Goal: Transaction & Acquisition: Purchase product/service

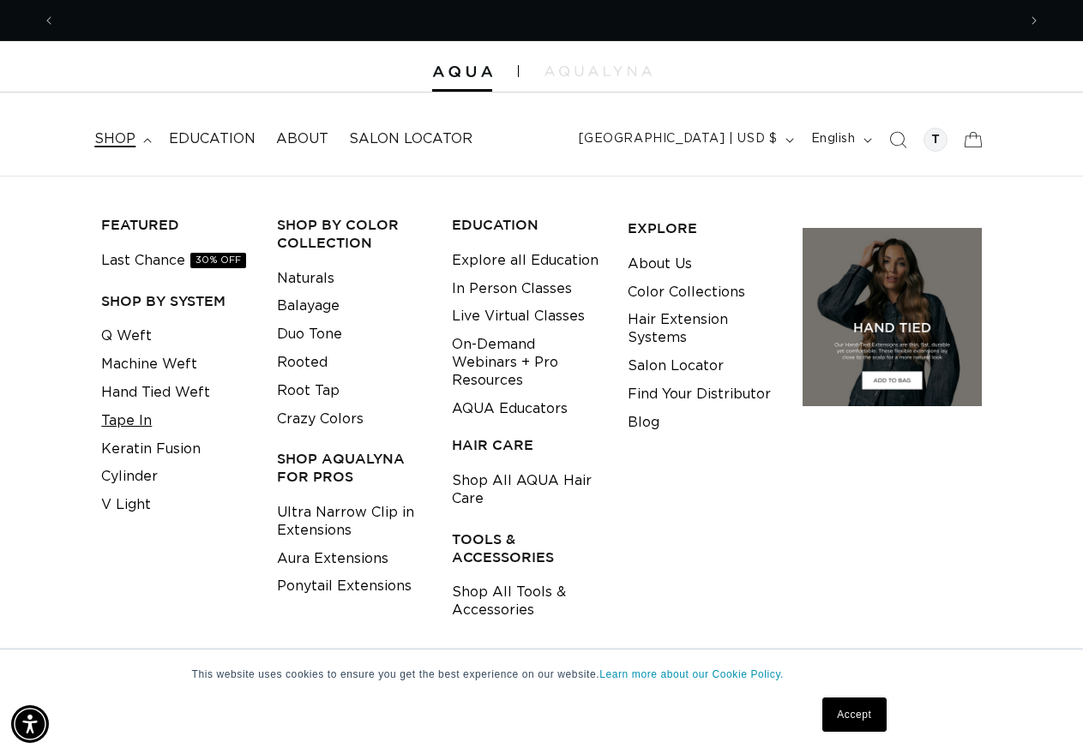
scroll to position [0, 1983]
click at [131, 417] on link "Tape In" at bounding box center [126, 421] width 51 height 28
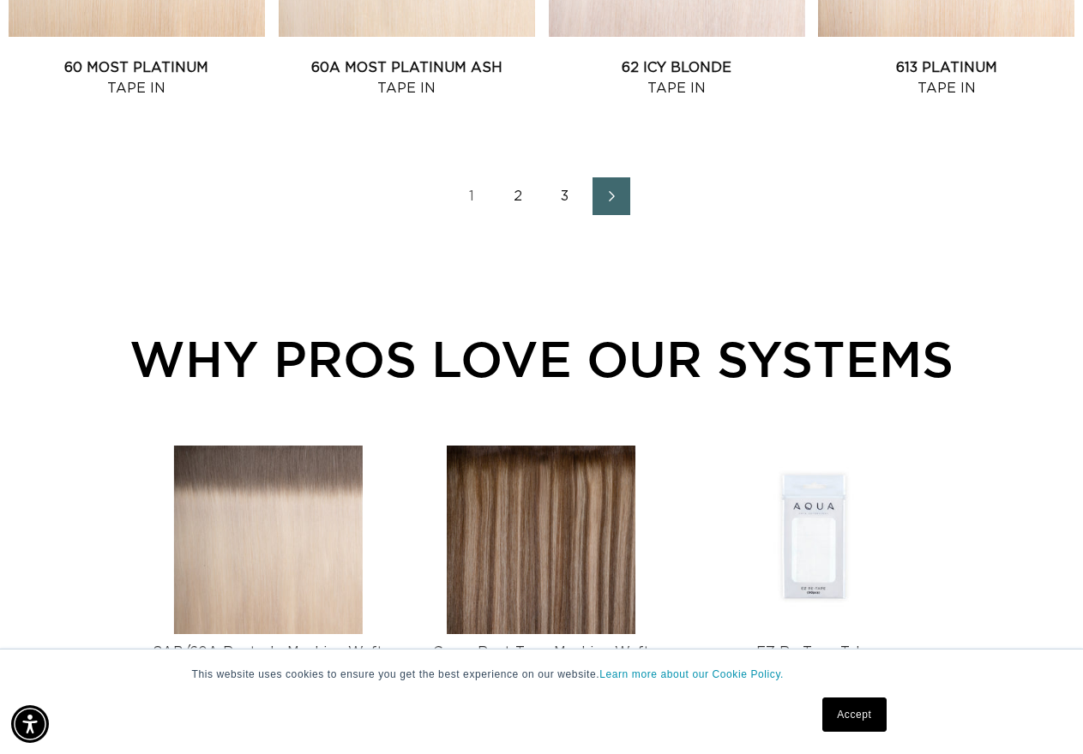
click at [518, 197] on link "2" at bounding box center [519, 196] width 38 height 38
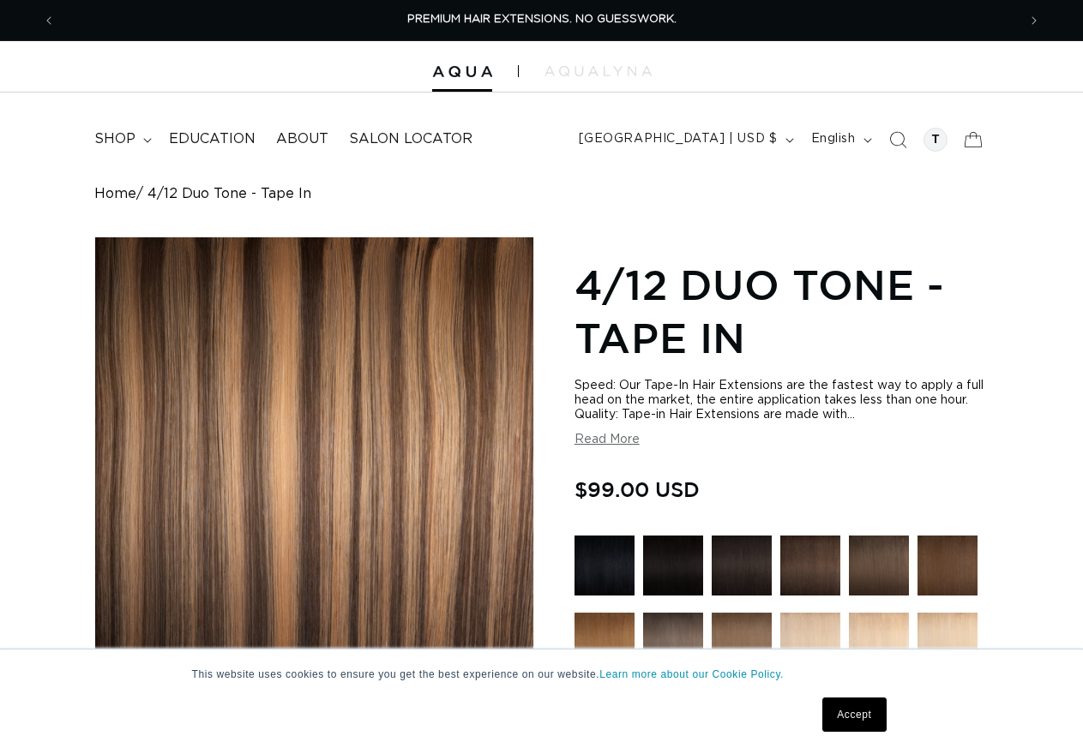
radio input "true"
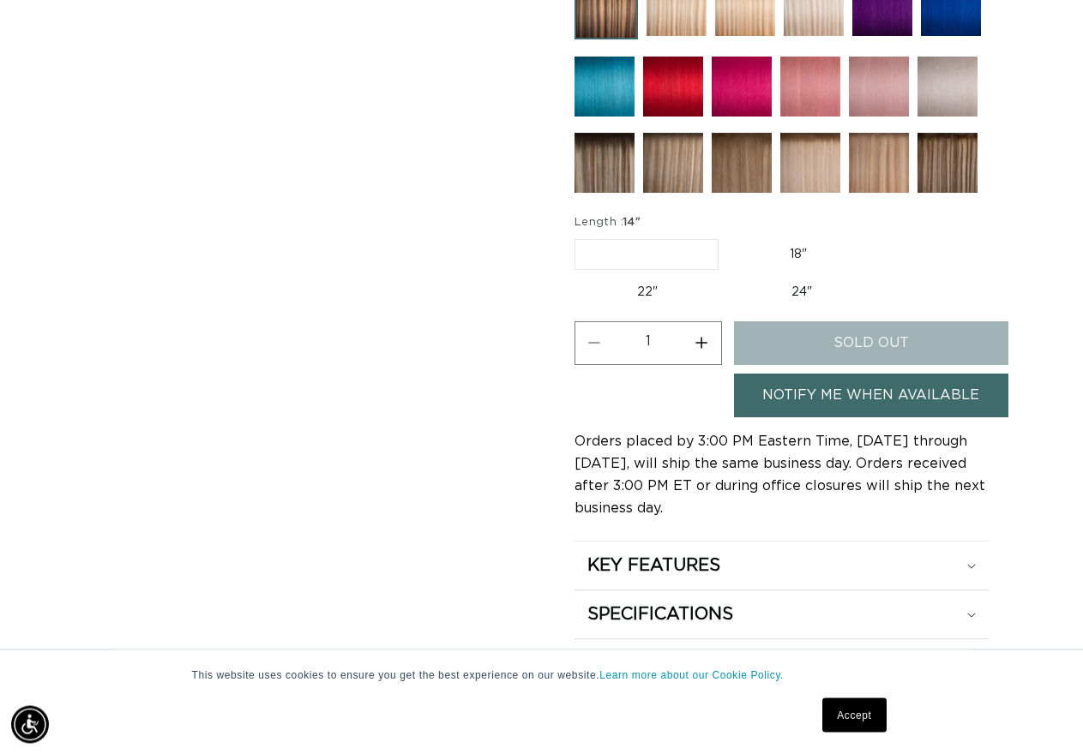
scroll to position [962, 0]
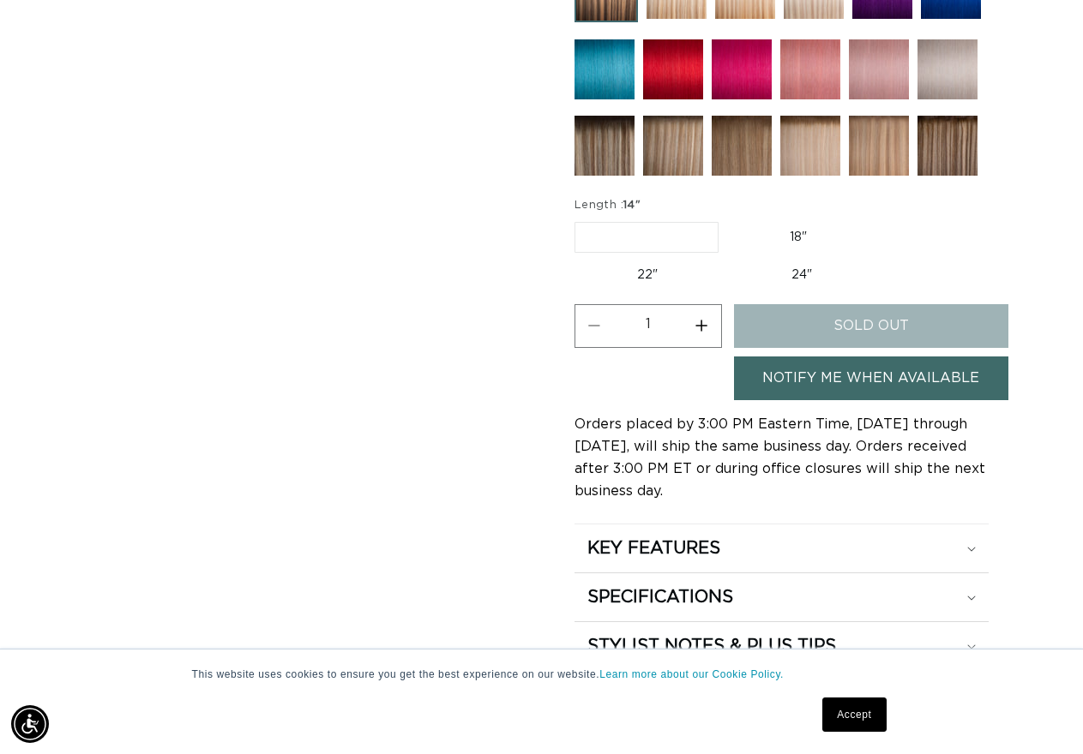
click at [801, 235] on label "18" Variant sold out or unavailable" at bounding box center [798, 237] width 142 height 29
click at [728, 219] on input "18" Variant sold out or unavailable" at bounding box center [727, 219] width 1 height 1
radio input "true"
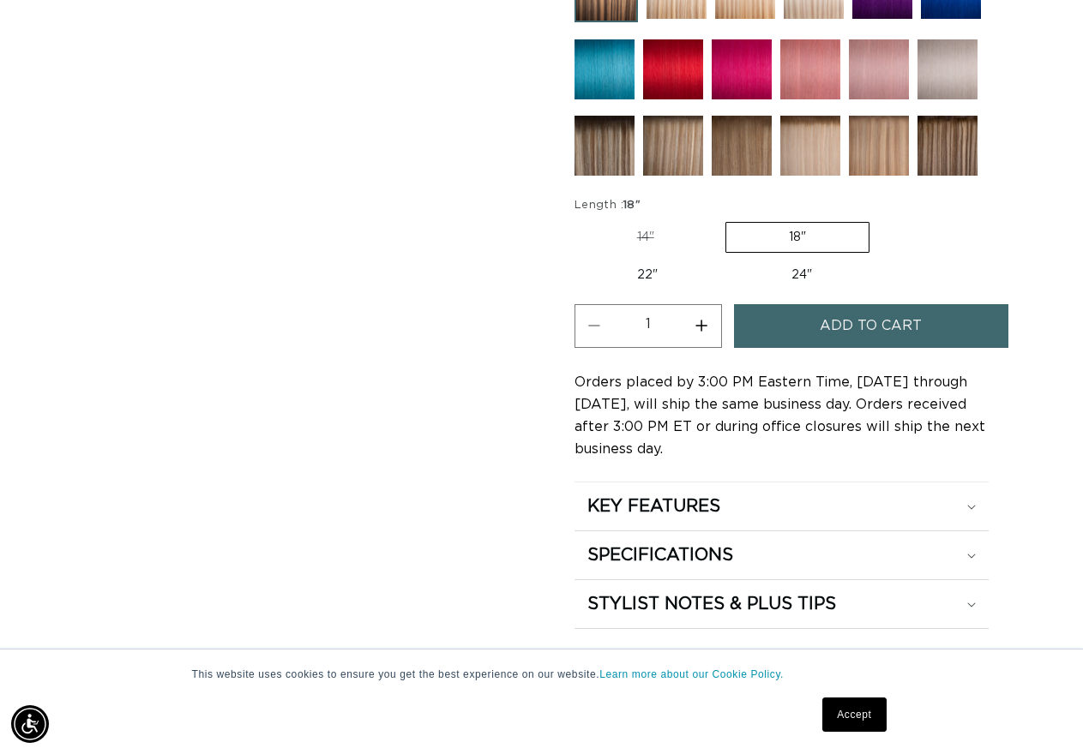
click at [699, 321] on button "Increase quantity for 4/12 Duo Tone - Tape In" at bounding box center [701, 326] width 39 height 44
type input "2"
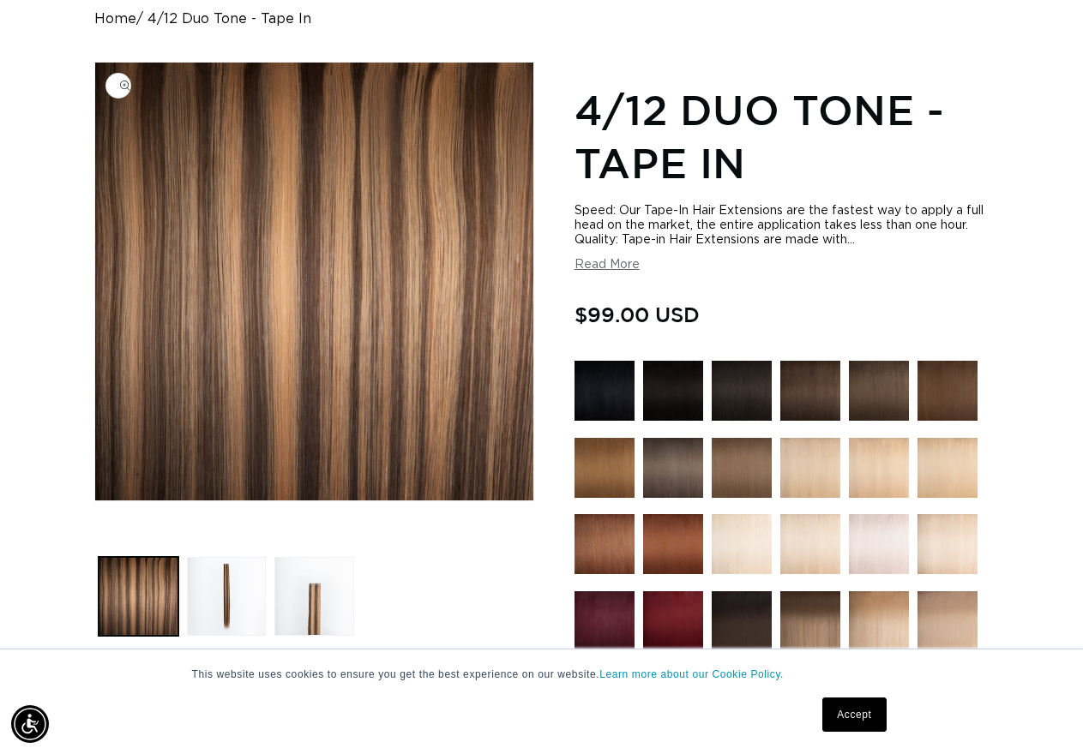
scroll to position [0, 992]
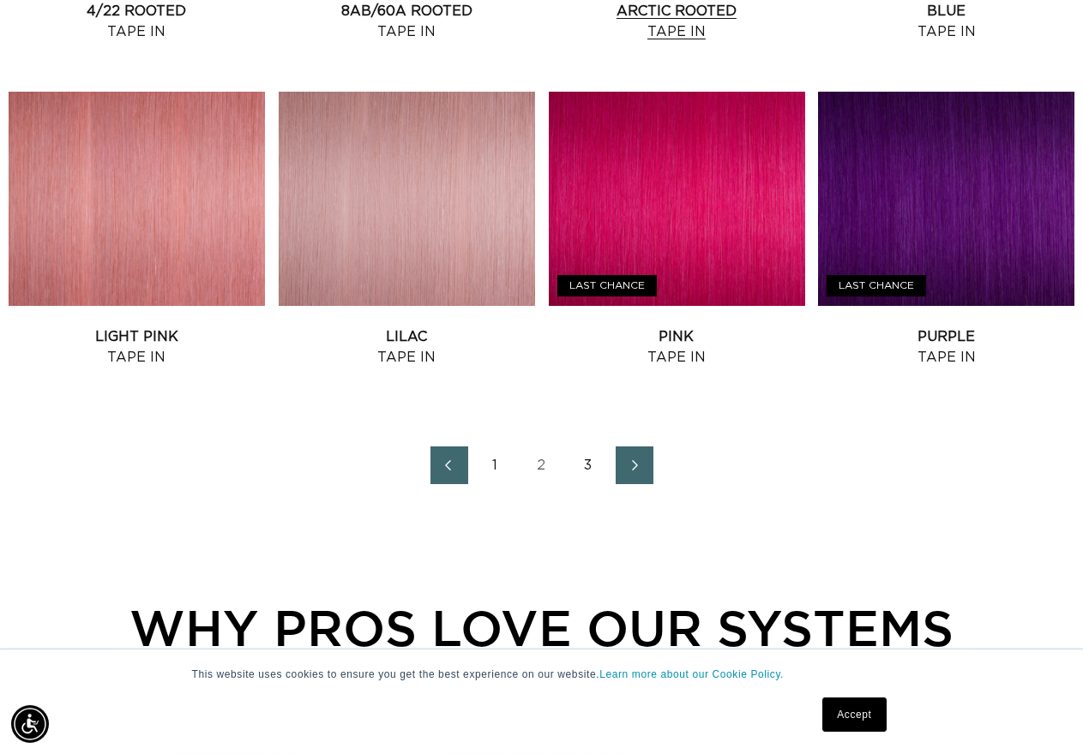
scroll to position [1923, 0]
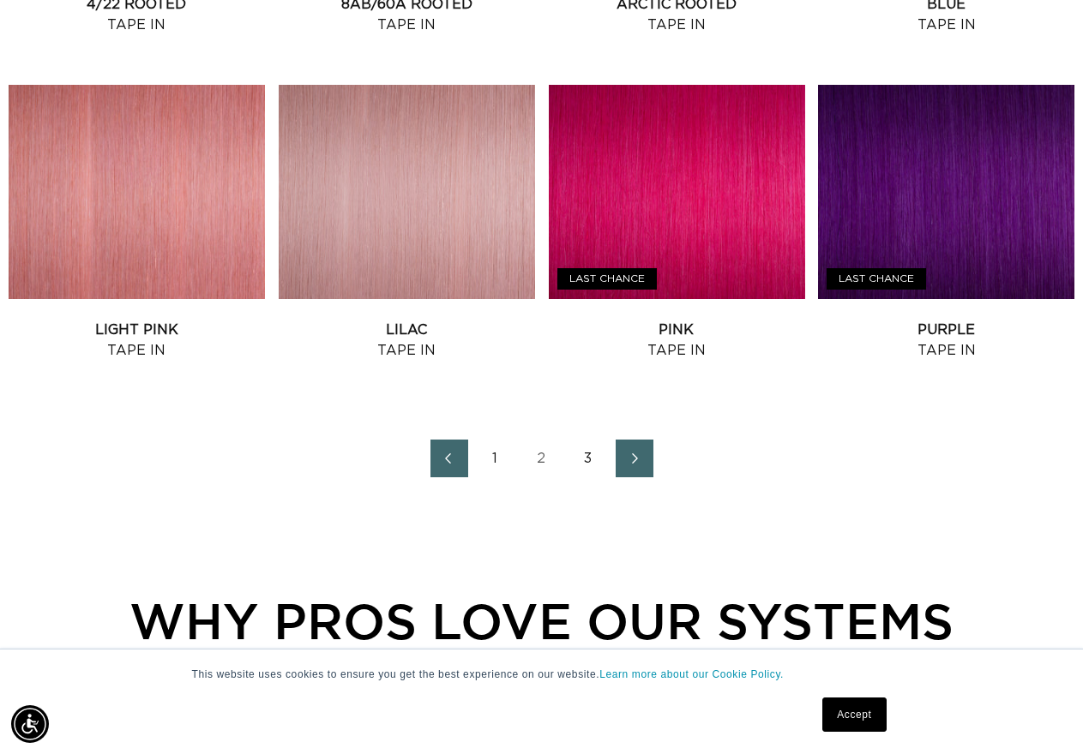
drag, startPoint x: 583, startPoint y: 463, endPoint x: 580, endPoint y: 454, distance: 8.9
click at [581, 462] on link "3" at bounding box center [588, 459] width 38 height 38
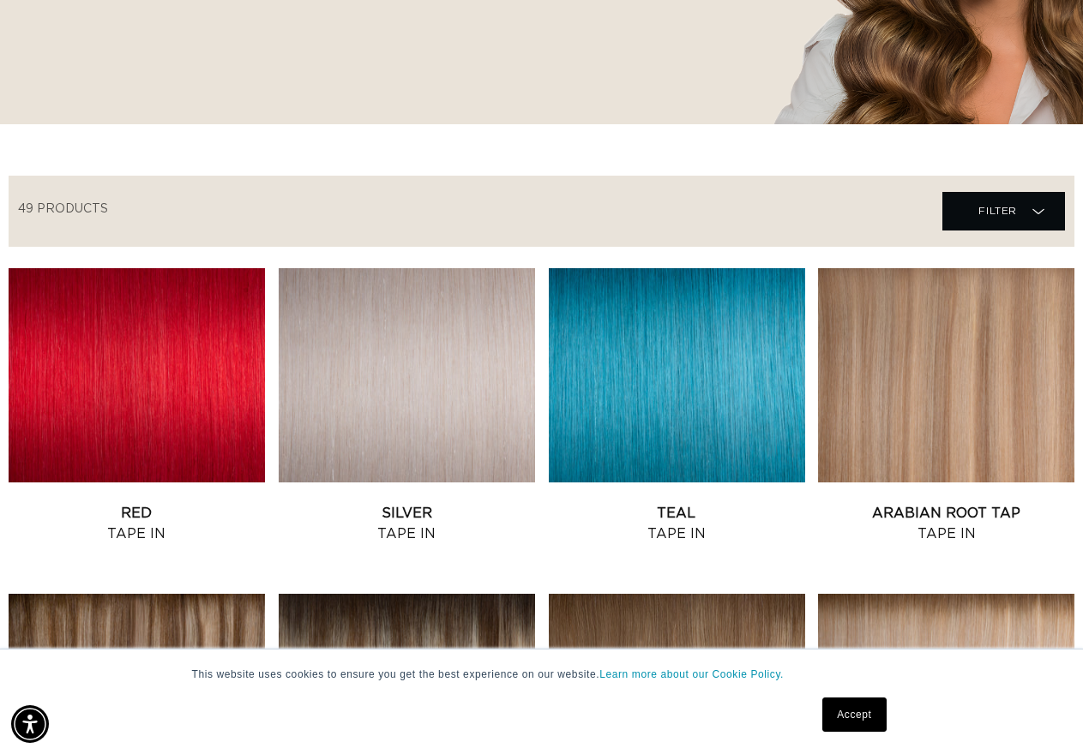
scroll to position [0, 1983]
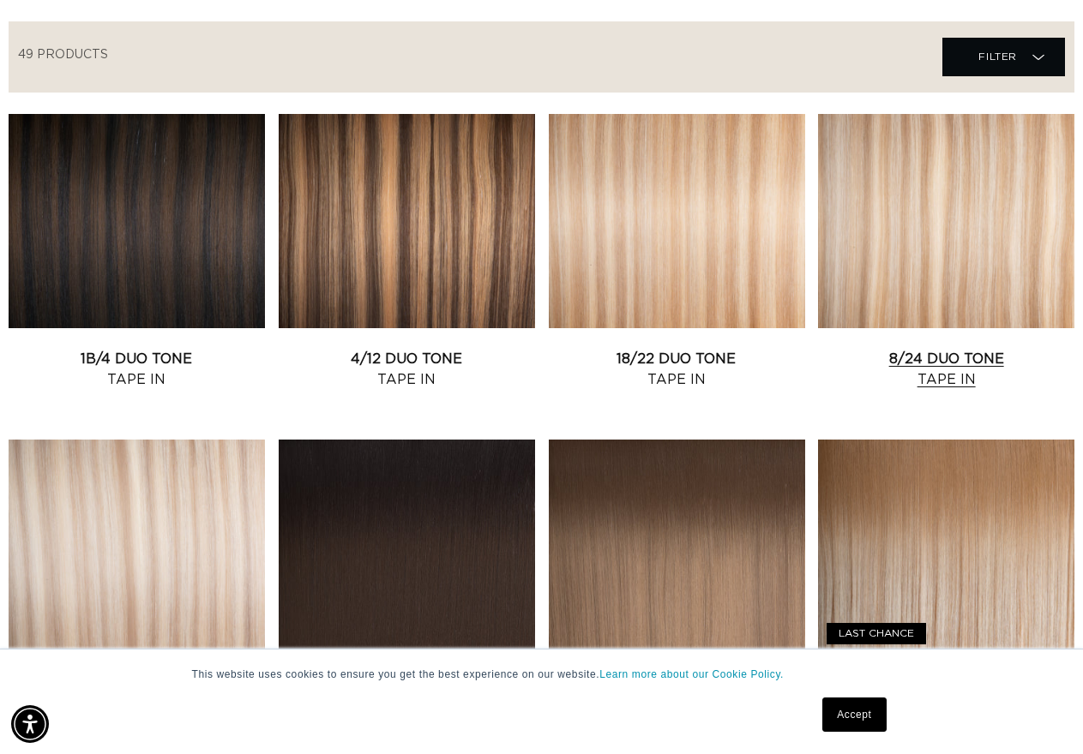
scroll to position [0, 1983]
click at [986, 349] on link "8/24 Duo Tone Tape In" at bounding box center [946, 369] width 256 height 41
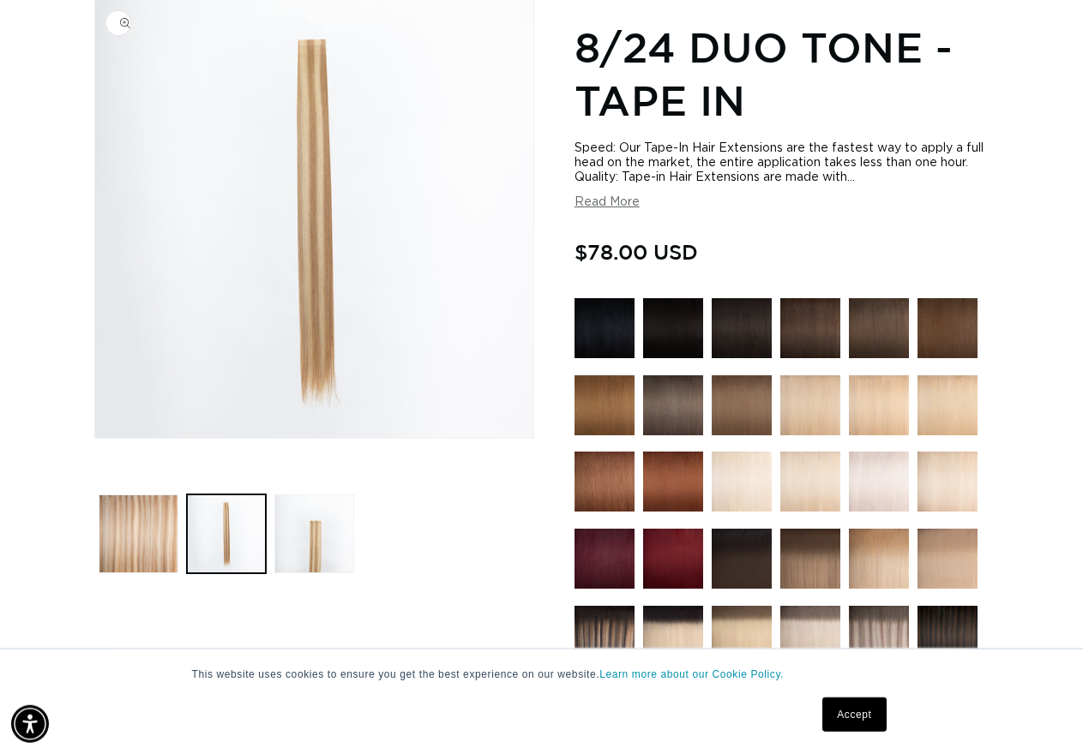
scroll to position [237, 0]
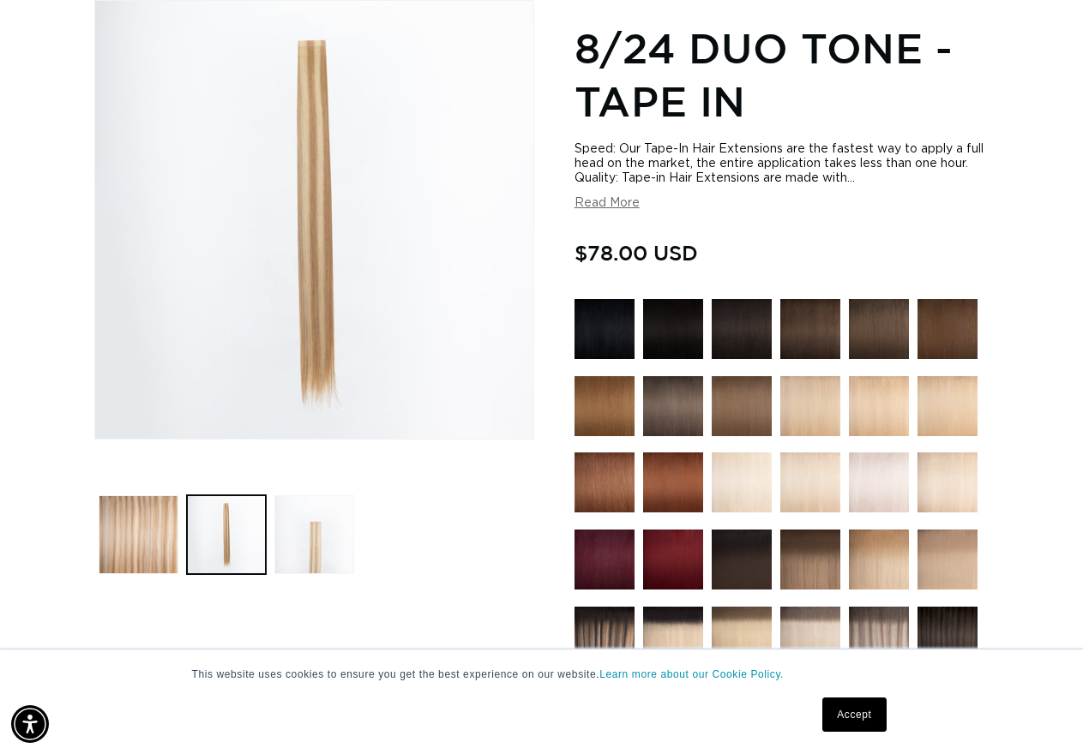
click at [315, 549] on button "Load image 3 in gallery view" at bounding box center [314, 535] width 80 height 80
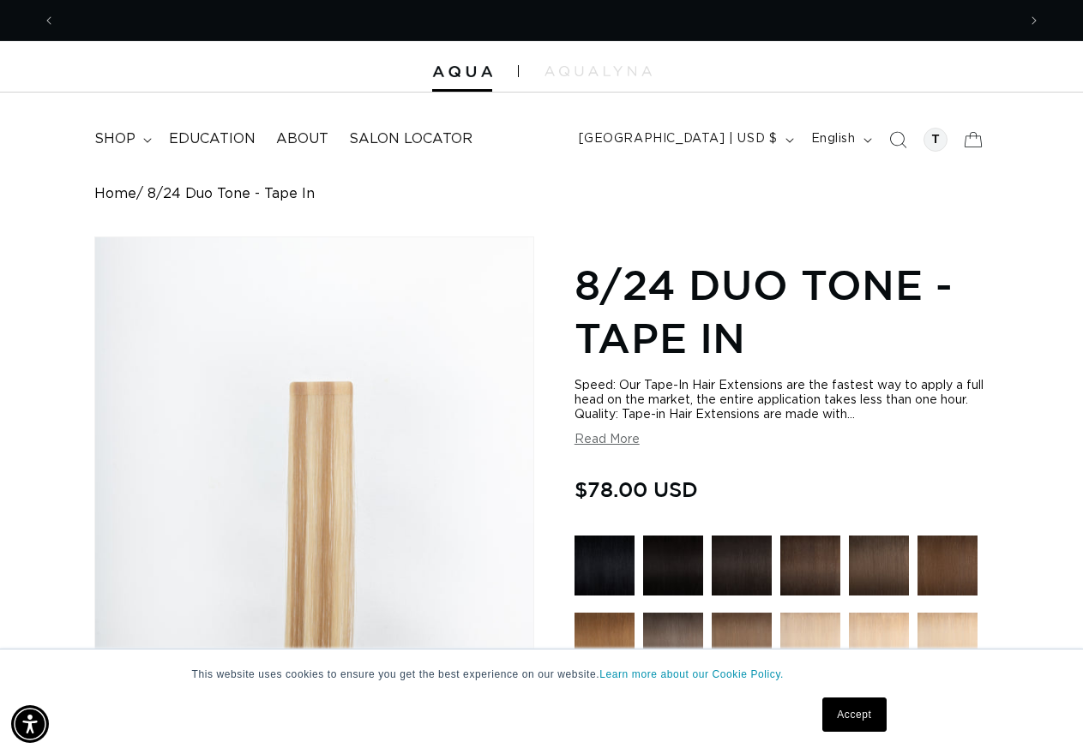
scroll to position [0, 0]
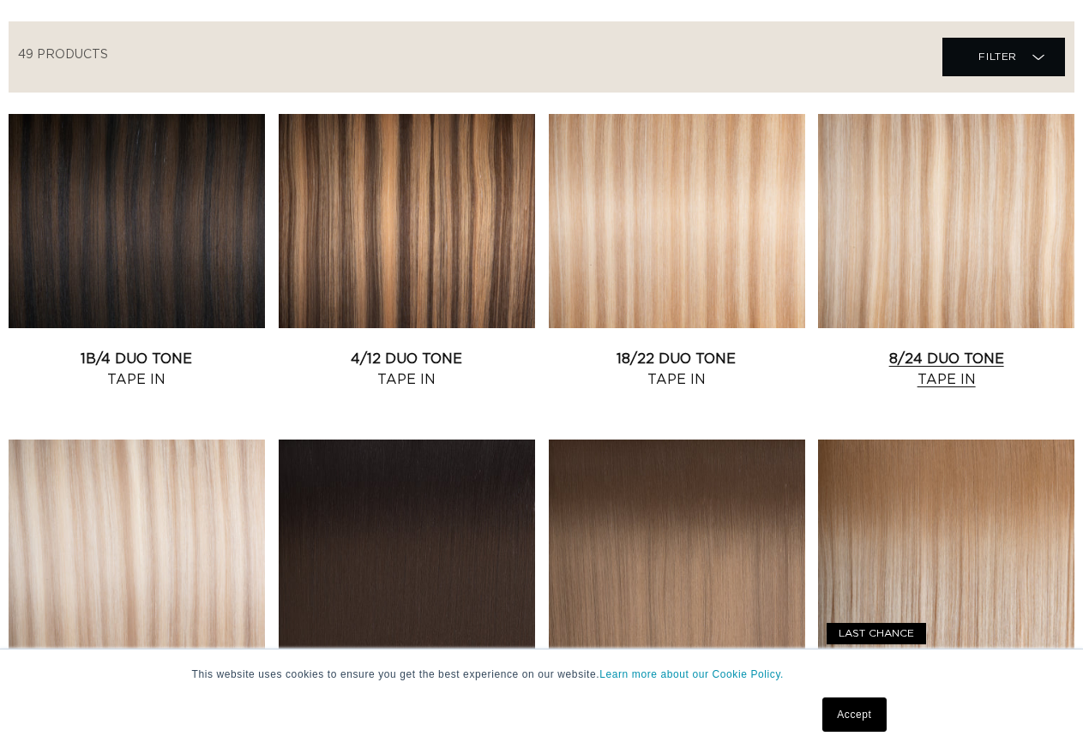
scroll to position [591, 0]
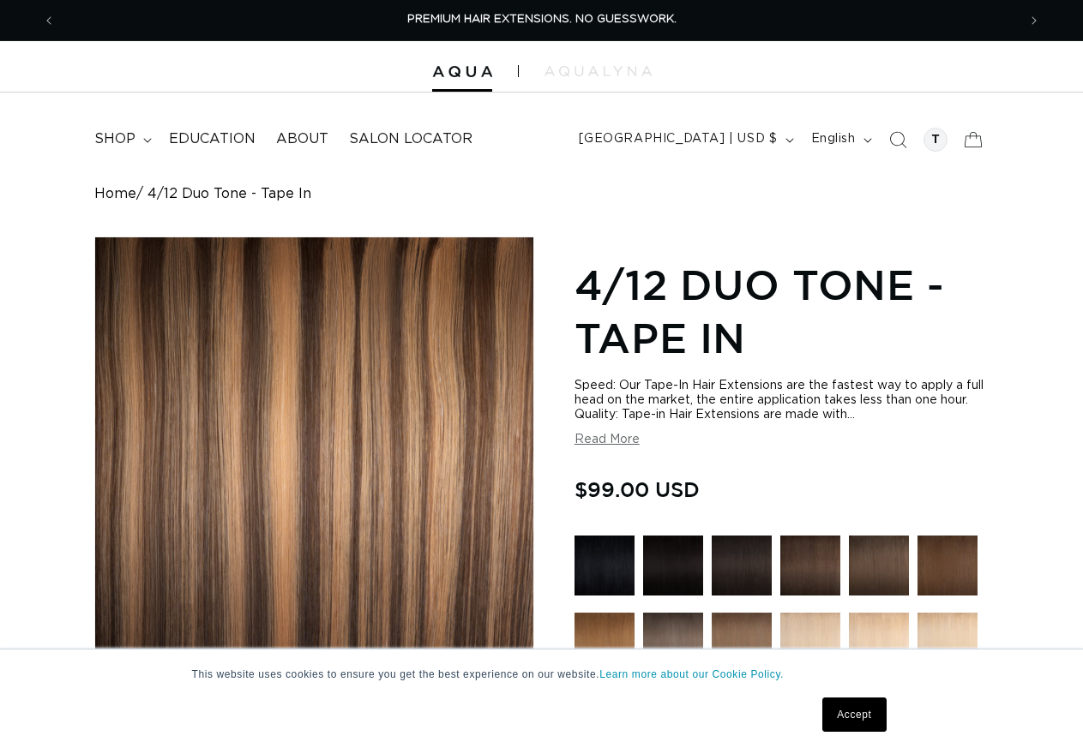
scroll to position [699, 0]
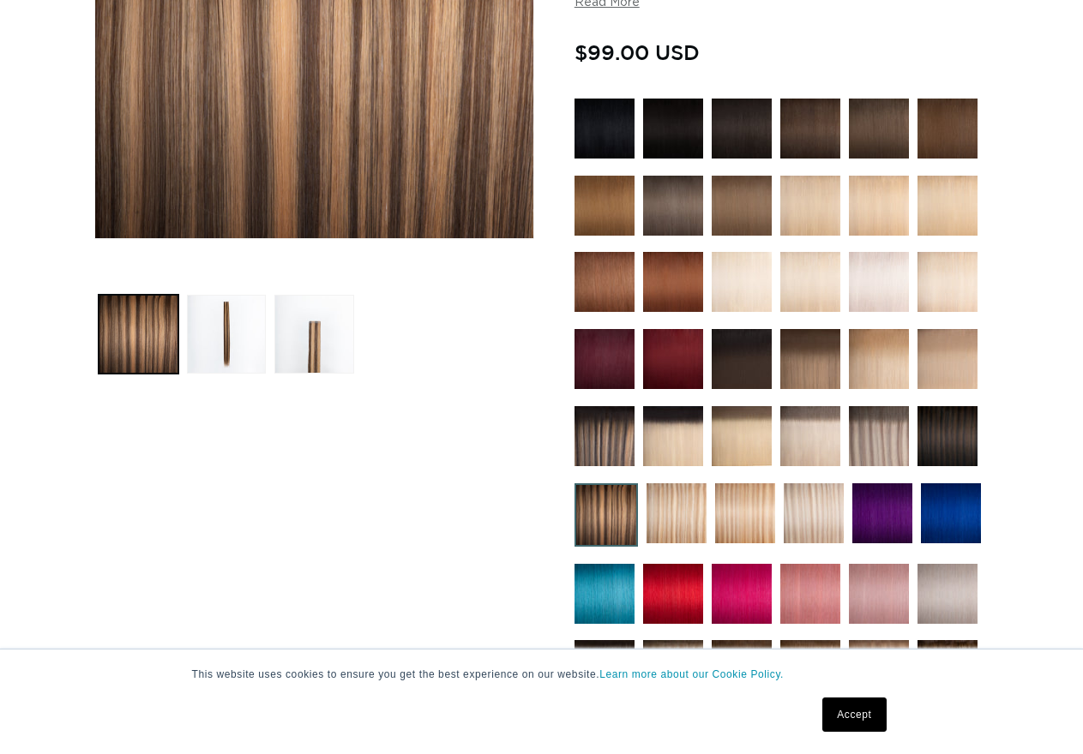
click at [599, 437] on img at bounding box center [604, 436] width 60 height 60
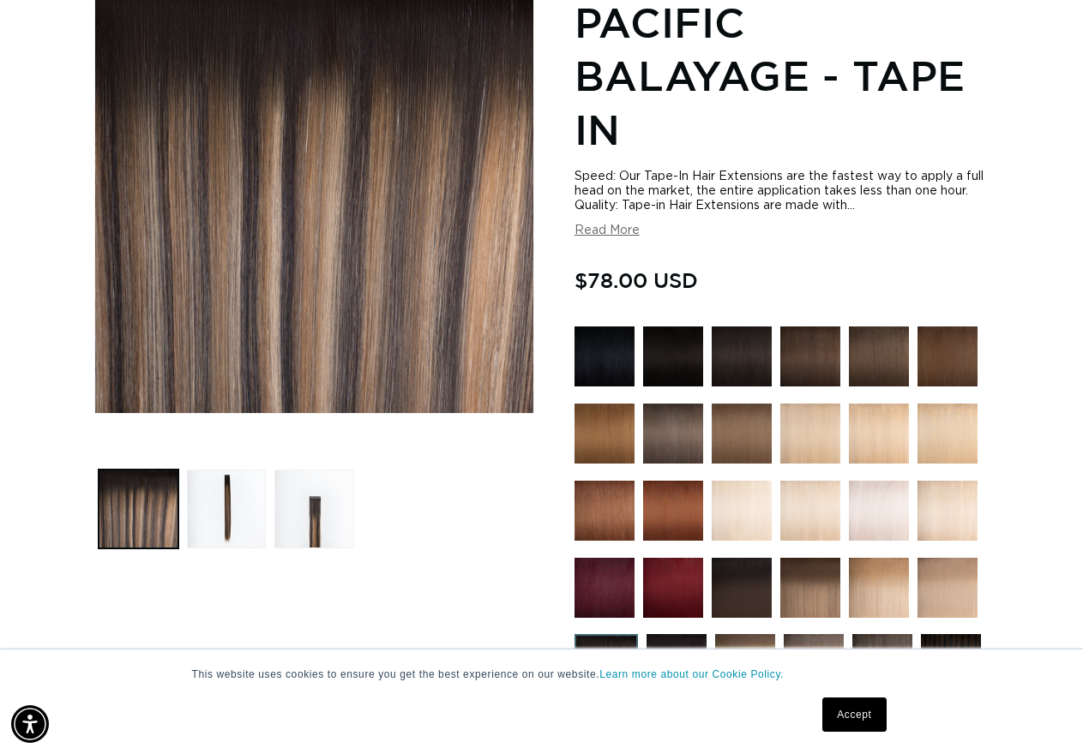
scroll to position [0, 992]
click at [226, 507] on button "Load image 2 in gallery view" at bounding box center [227, 510] width 80 height 80
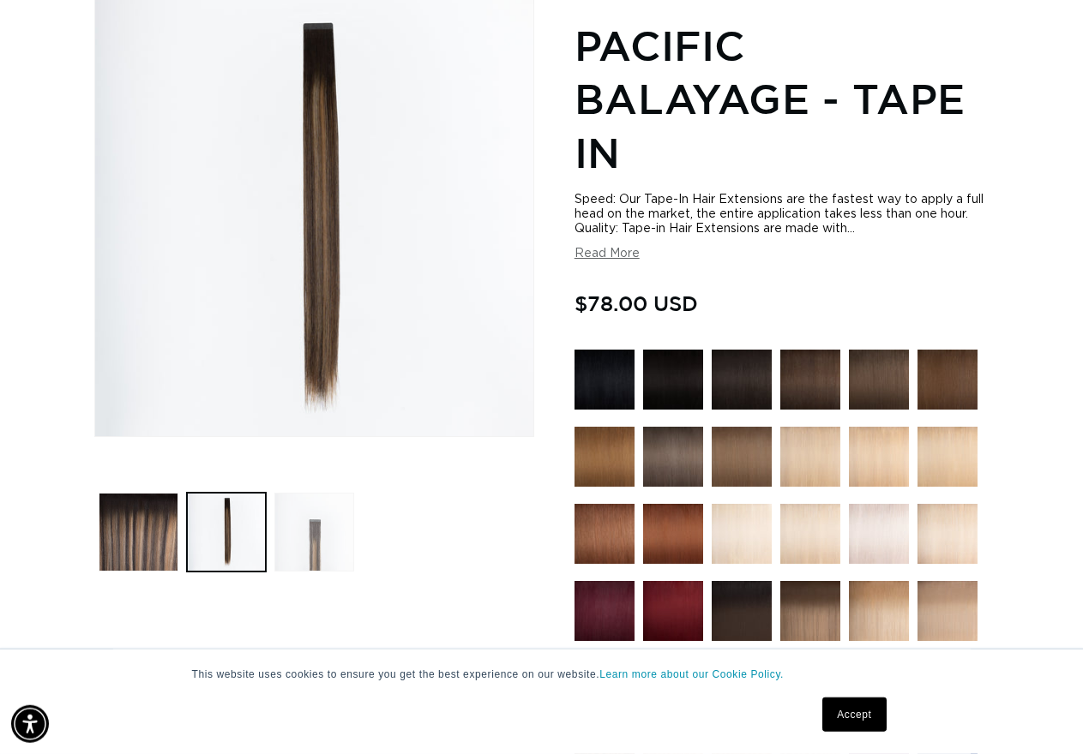
scroll to position [237, 0]
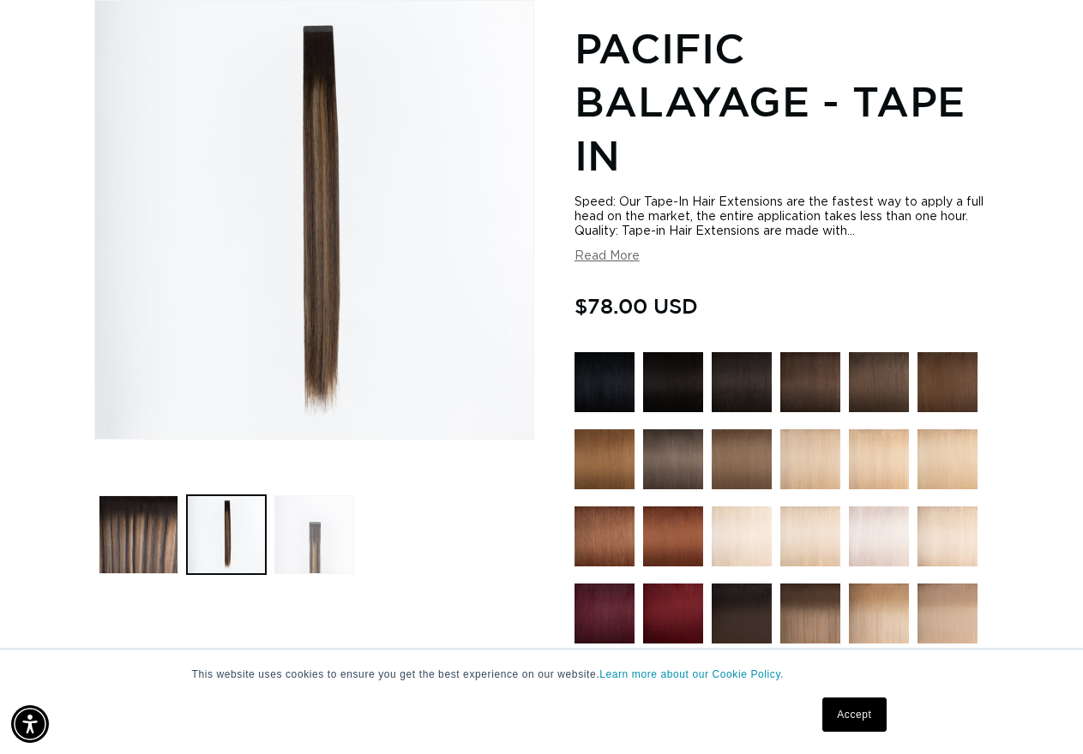
click at [309, 541] on button "Load image 3 in gallery view" at bounding box center [314, 535] width 80 height 80
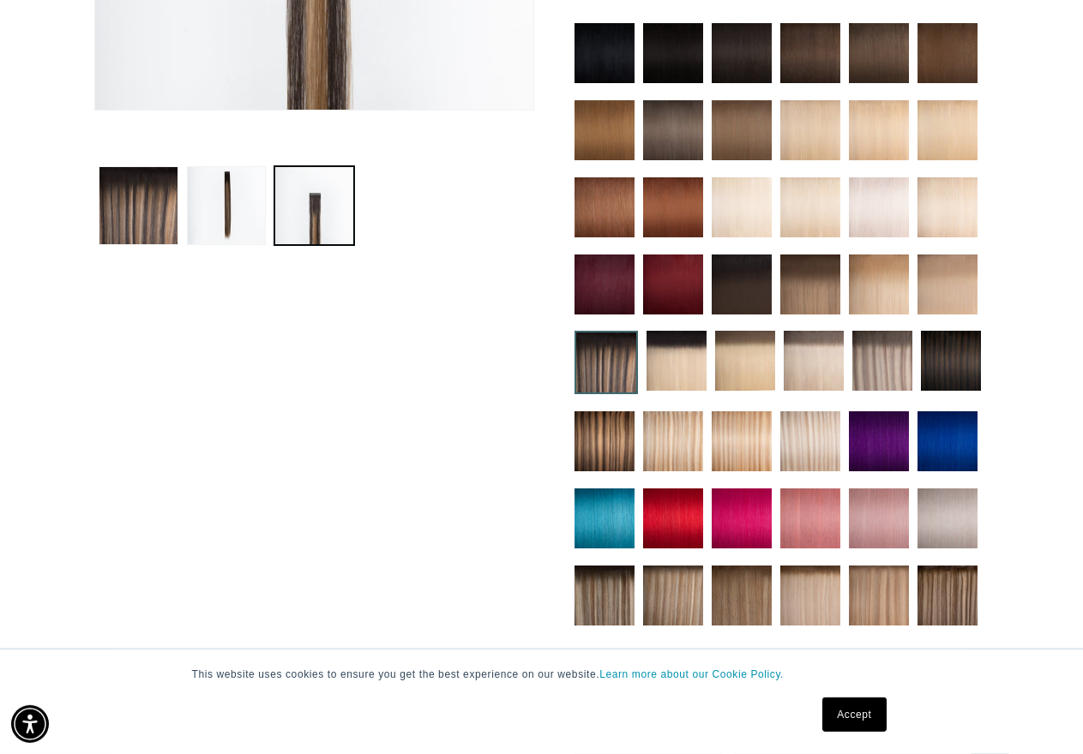
scroll to position [0, 0]
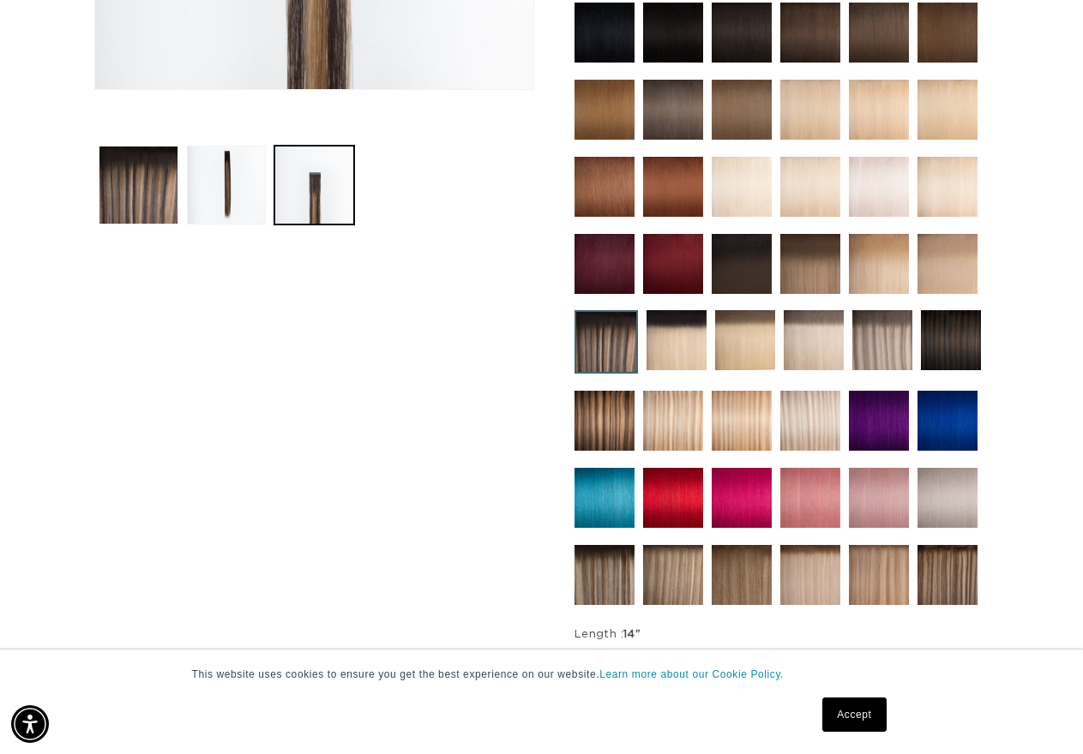
click at [610, 422] on img at bounding box center [604, 421] width 60 height 60
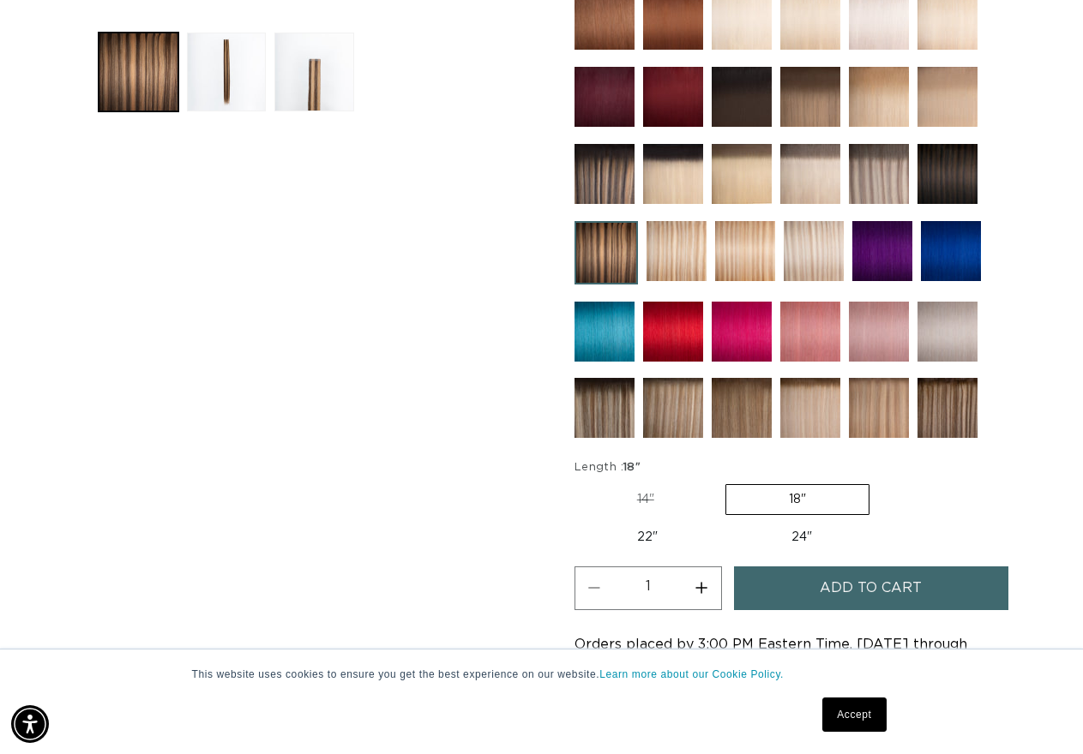
click at [870, 182] on img at bounding box center [879, 174] width 60 height 60
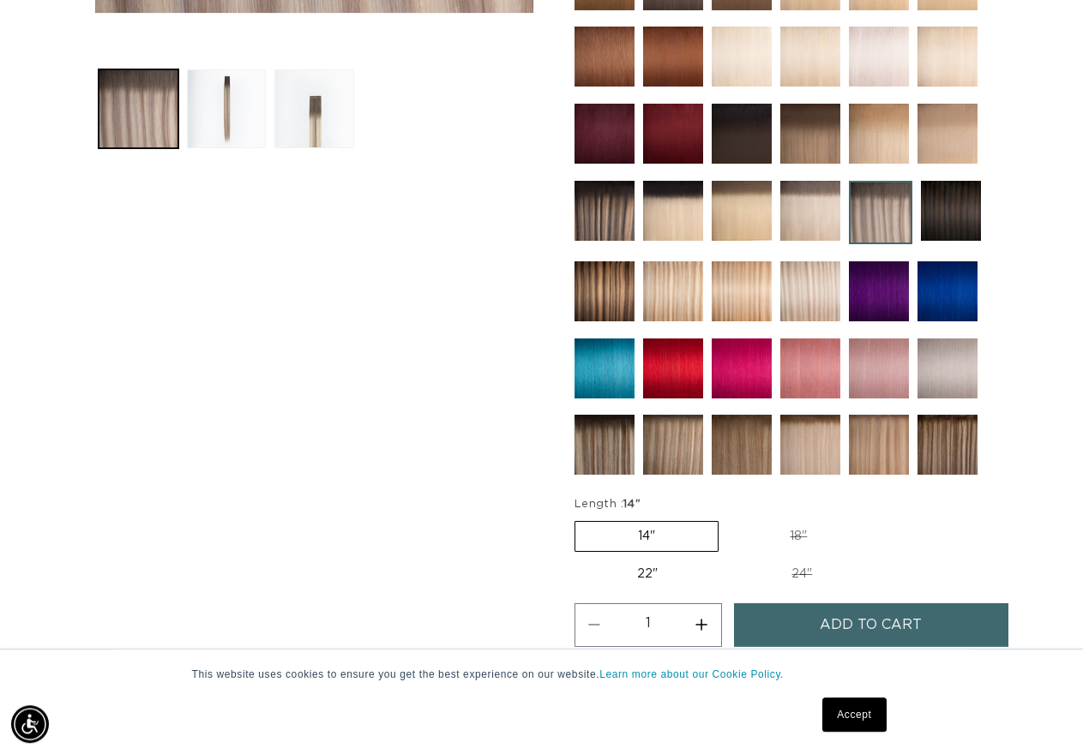
scroll to position [699, 0]
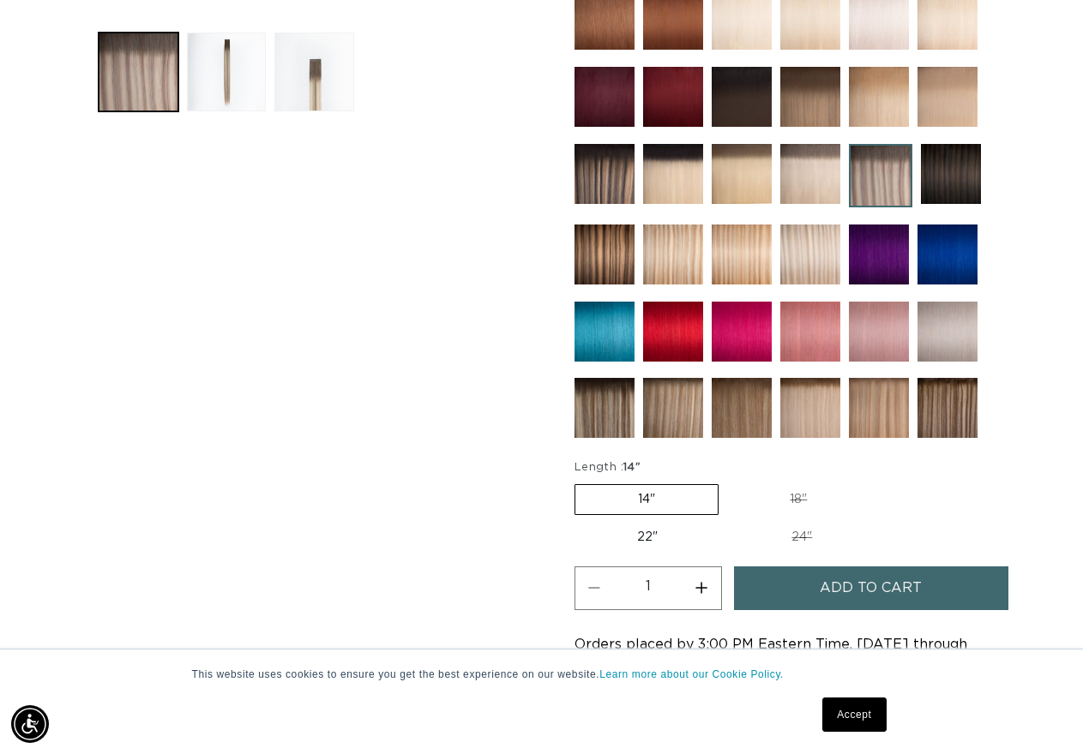
click at [590, 405] on img at bounding box center [604, 408] width 60 height 60
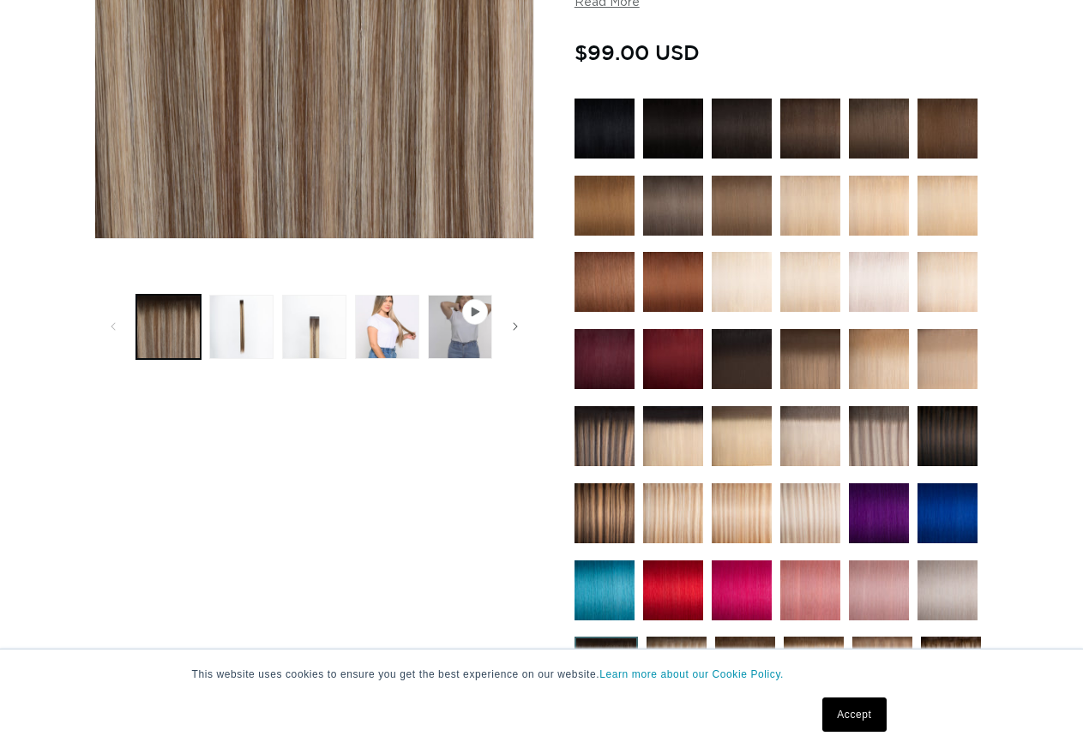
scroll to position [437, 0]
click at [615, 511] on img at bounding box center [604, 513] width 60 height 60
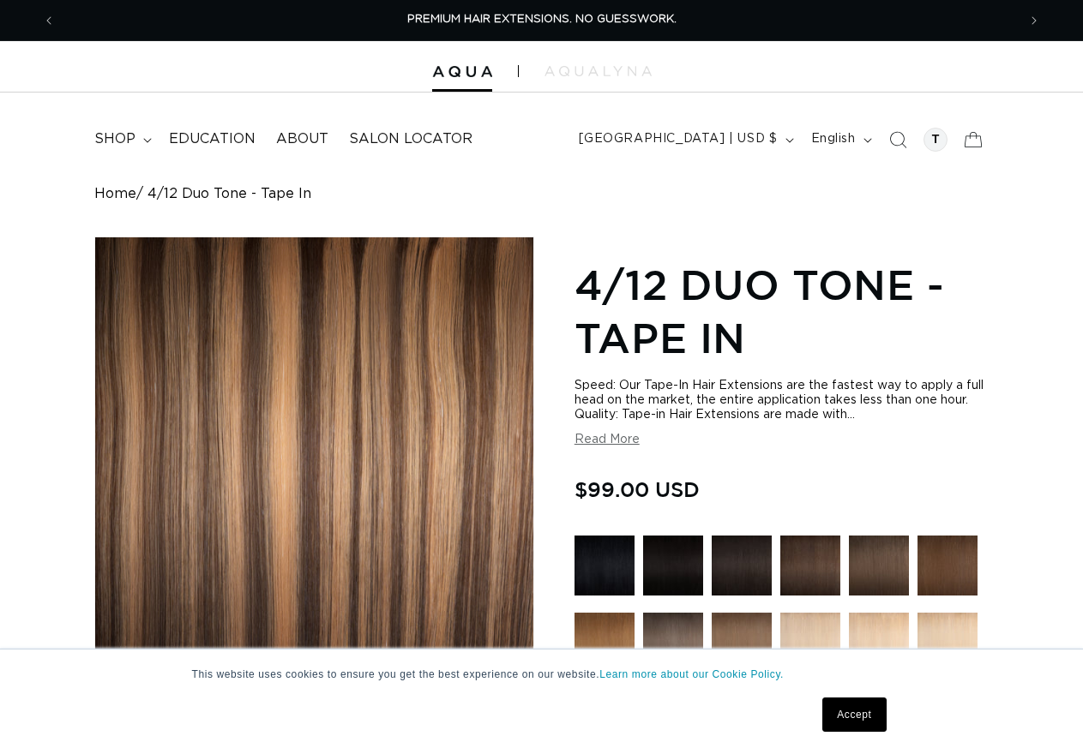
scroll to position [262, 0]
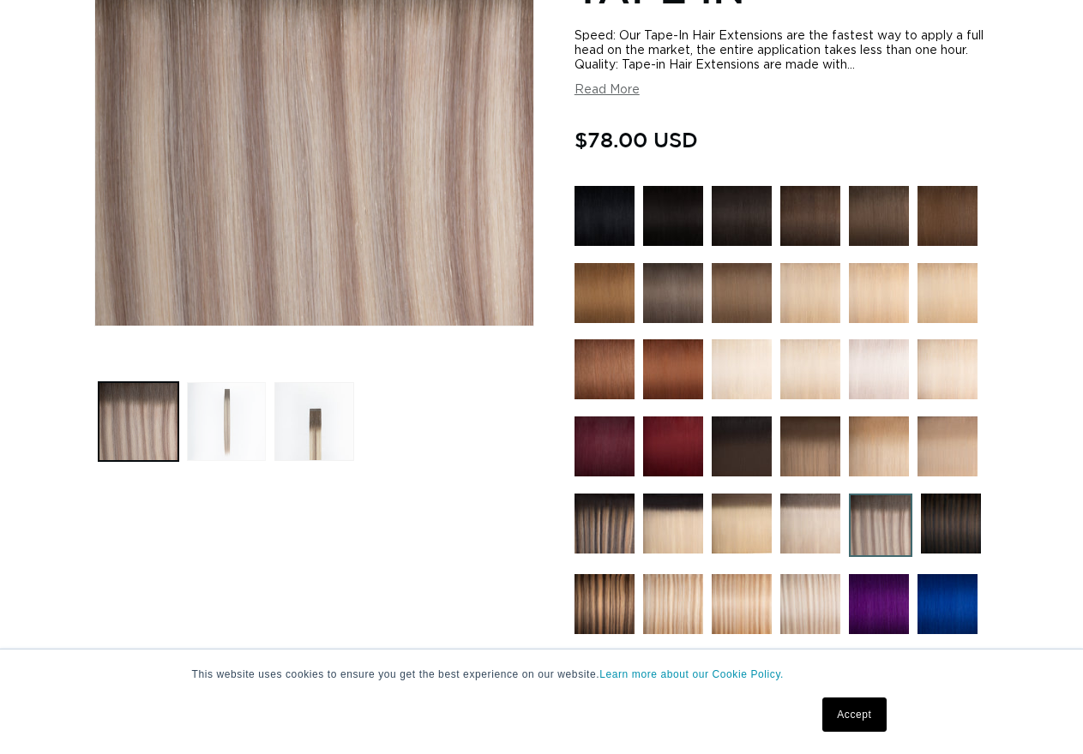
click at [225, 426] on button "Load image 2 in gallery view" at bounding box center [227, 422] width 80 height 80
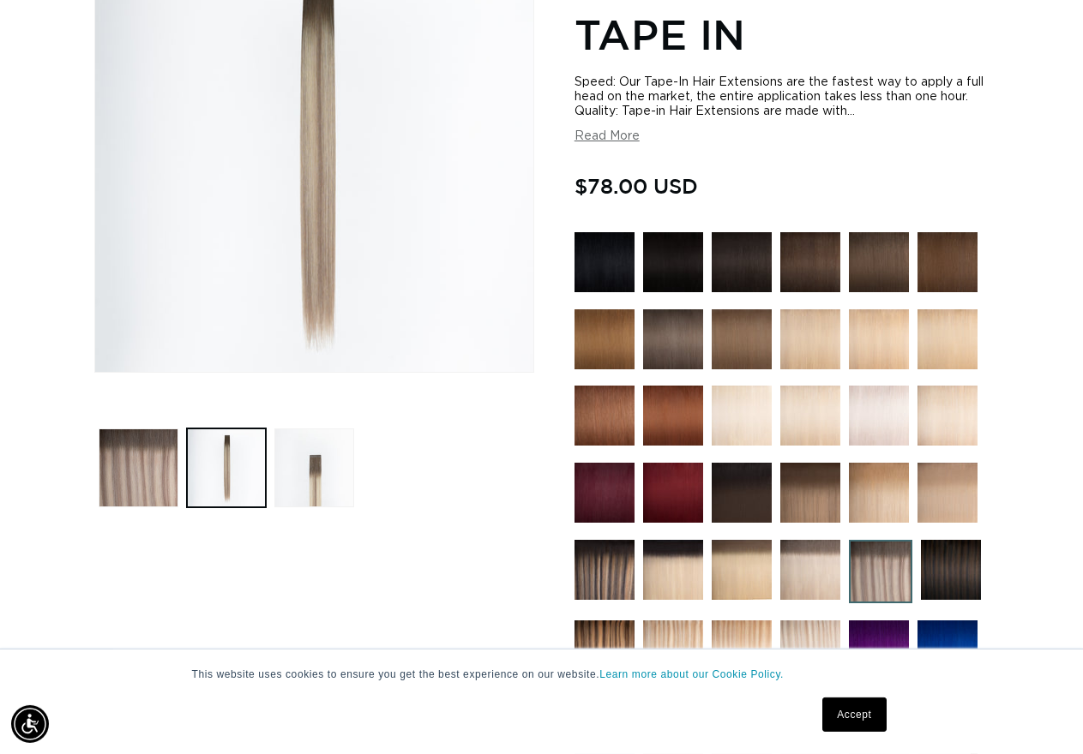
scroll to position [324, 0]
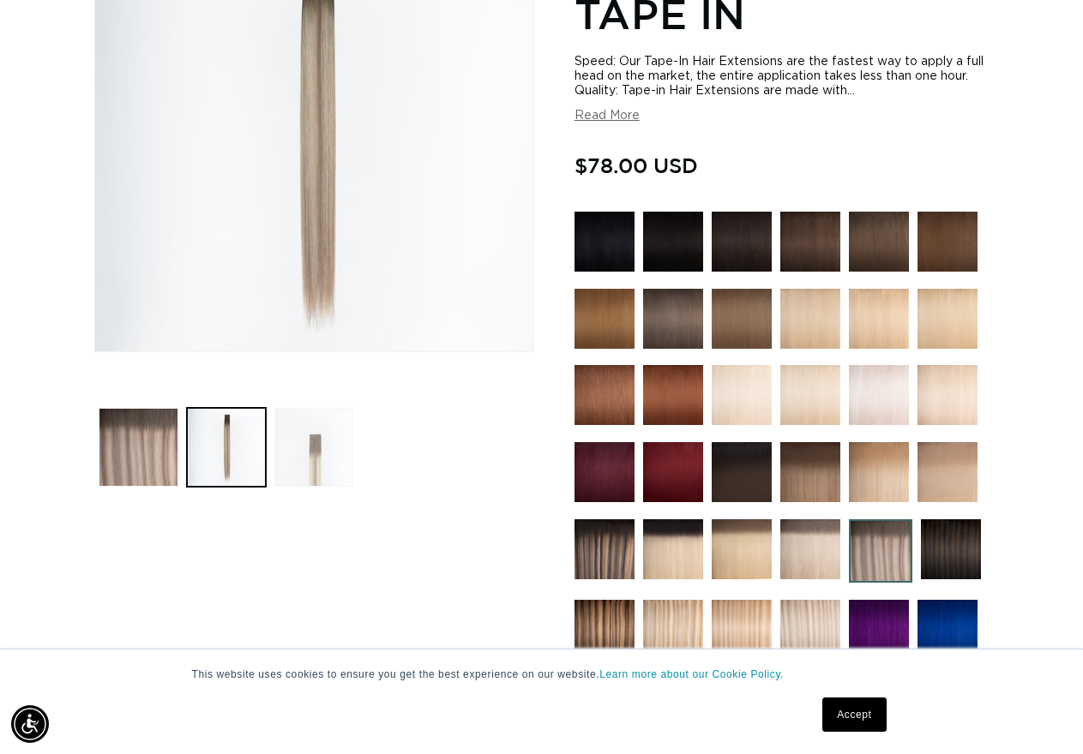
click at [316, 453] on button "Load image 3 in gallery view" at bounding box center [314, 448] width 80 height 80
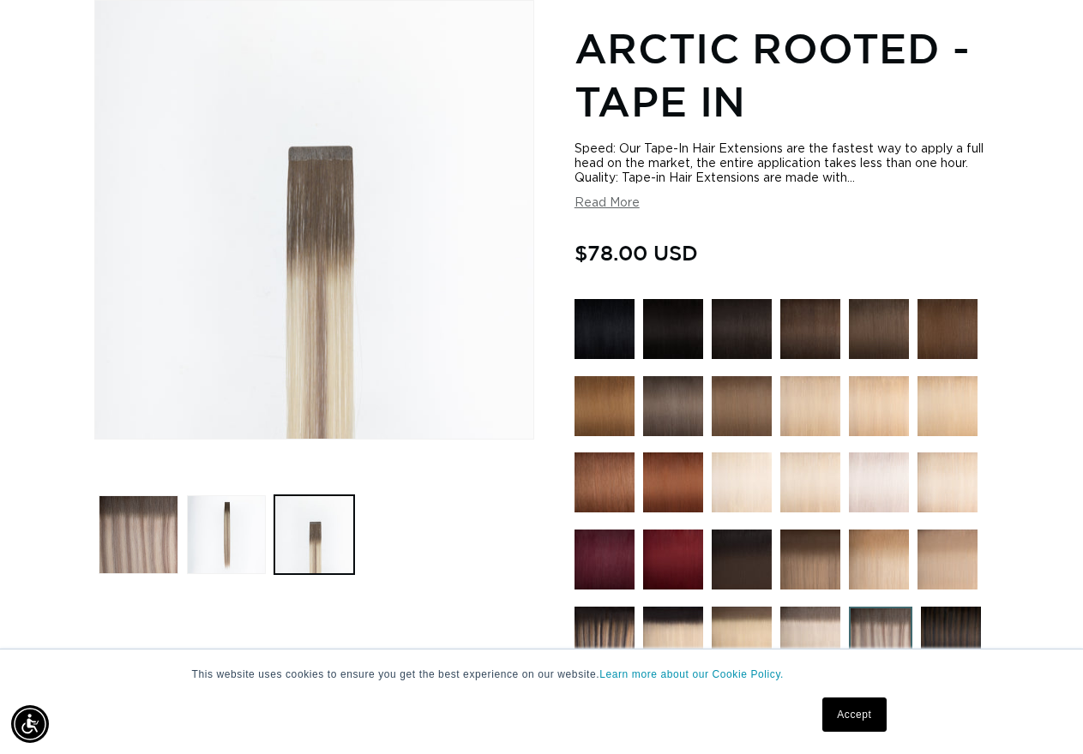
scroll to position [0, 1983]
click at [119, 521] on button "Load image 1 in gallery view" at bounding box center [139, 535] width 80 height 80
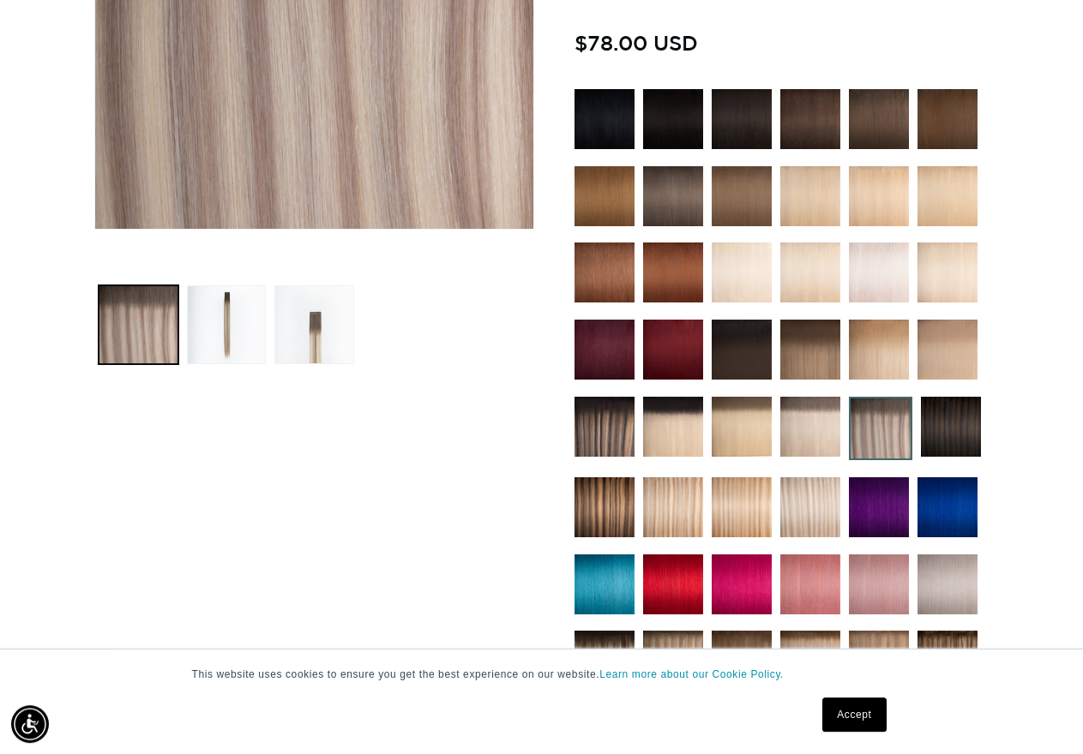
scroll to position [499, 0]
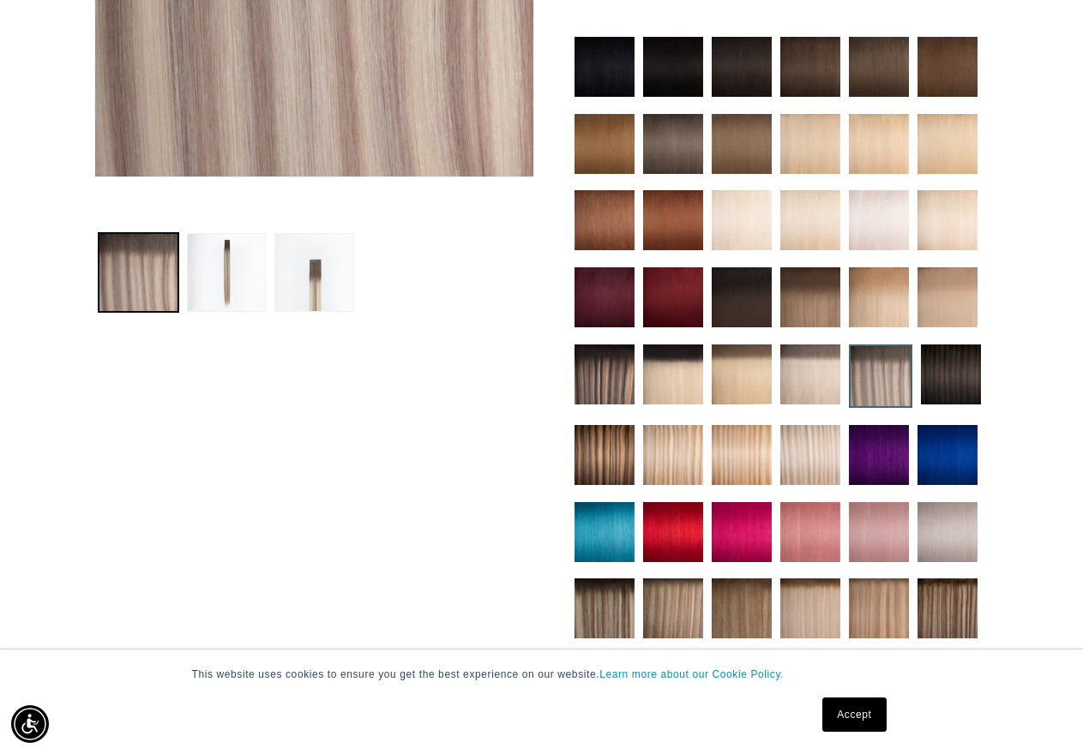
click at [813, 302] on img at bounding box center [810, 297] width 60 height 60
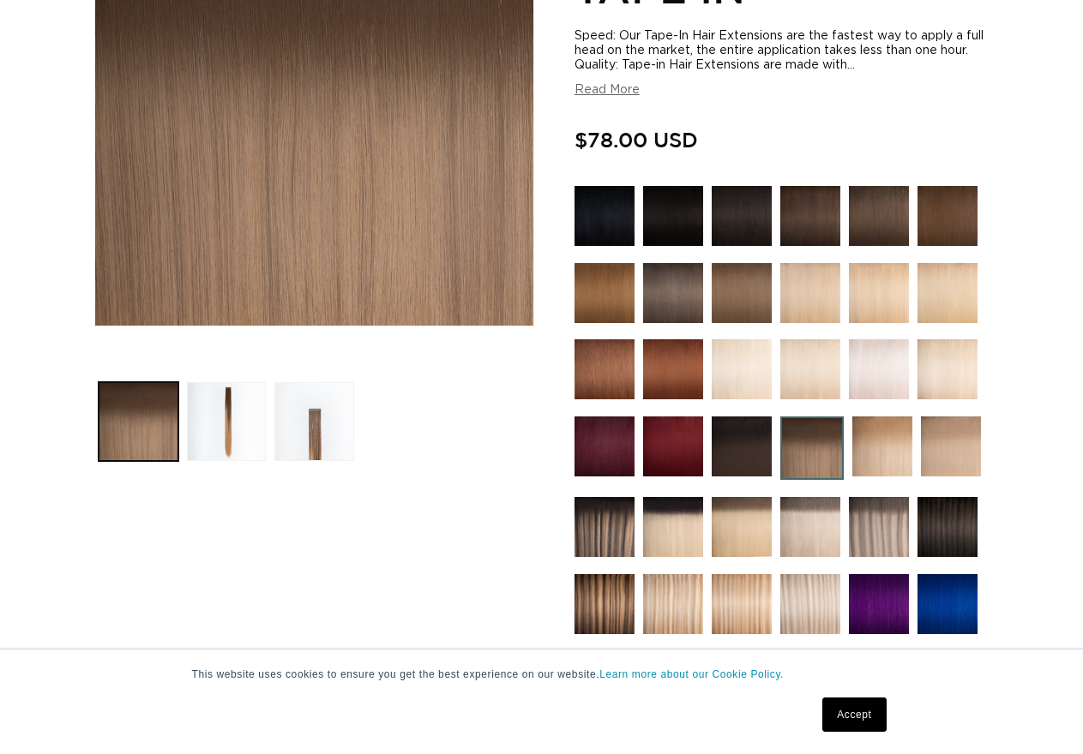
click at [230, 427] on button "Load image 2 in gallery view" at bounding box center [227, 422] width 80 height 80
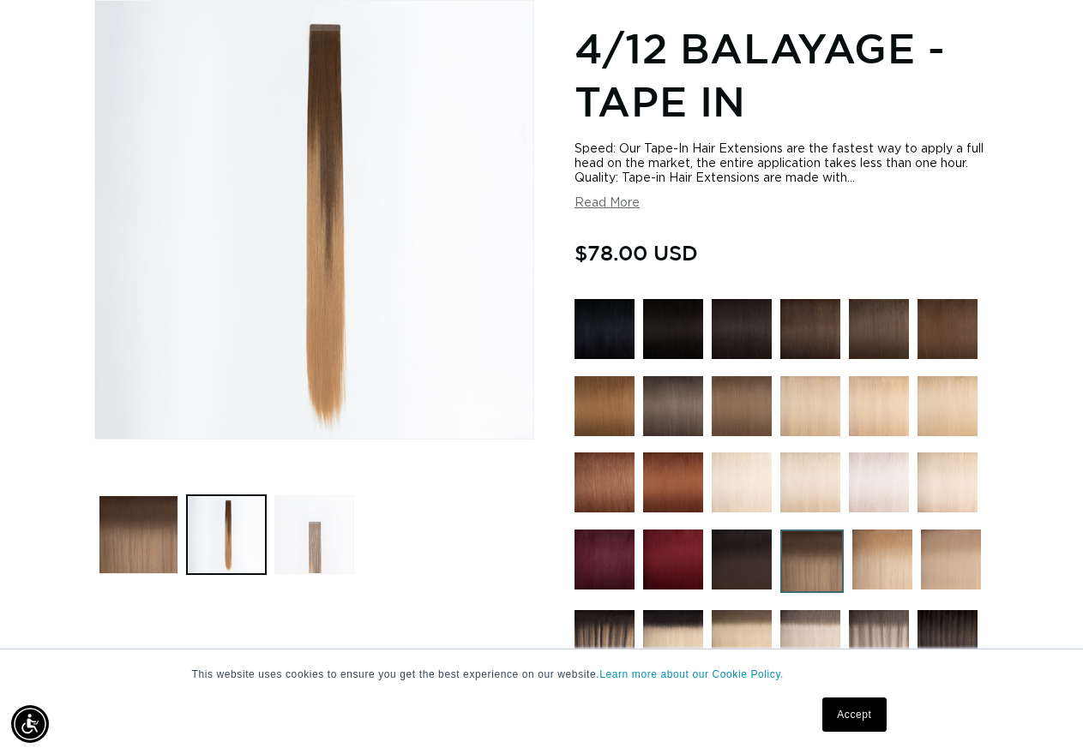
scroll to position [0, 992]
click at [315, 545] on button "Load image 3 in gallery view" at bounding box center [314, 535] width 80 height 80
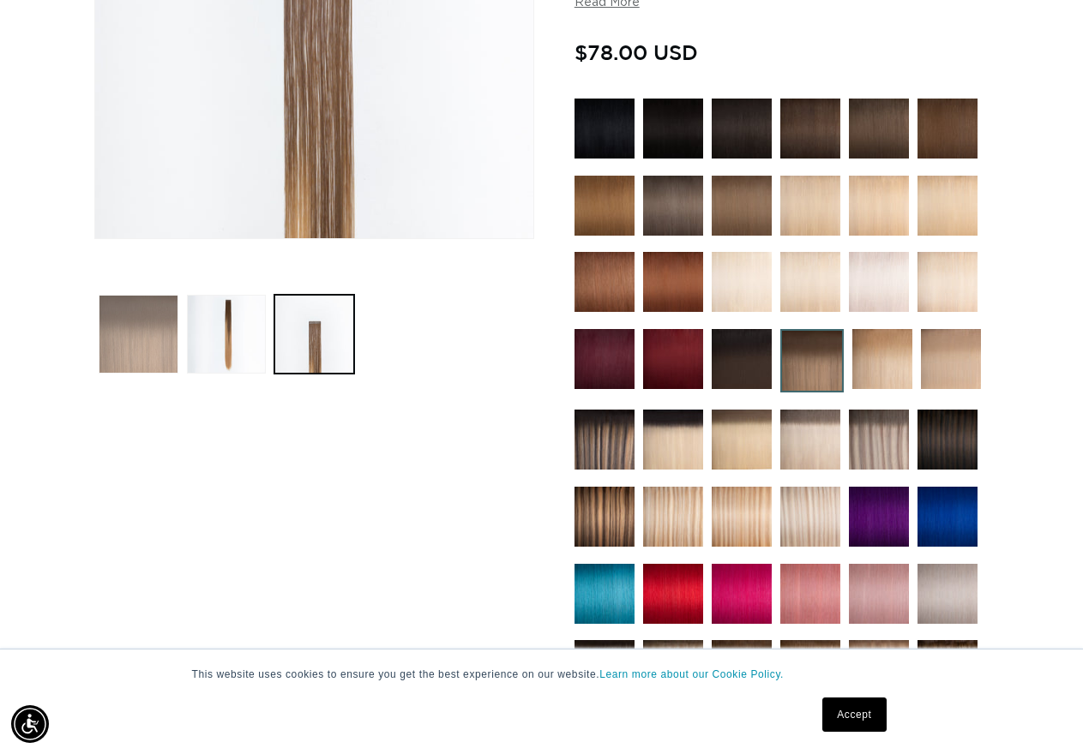
click at [112, 338] on button "Load image 1 in gallery view" at bounding box center [139, 335] width 80 height 80
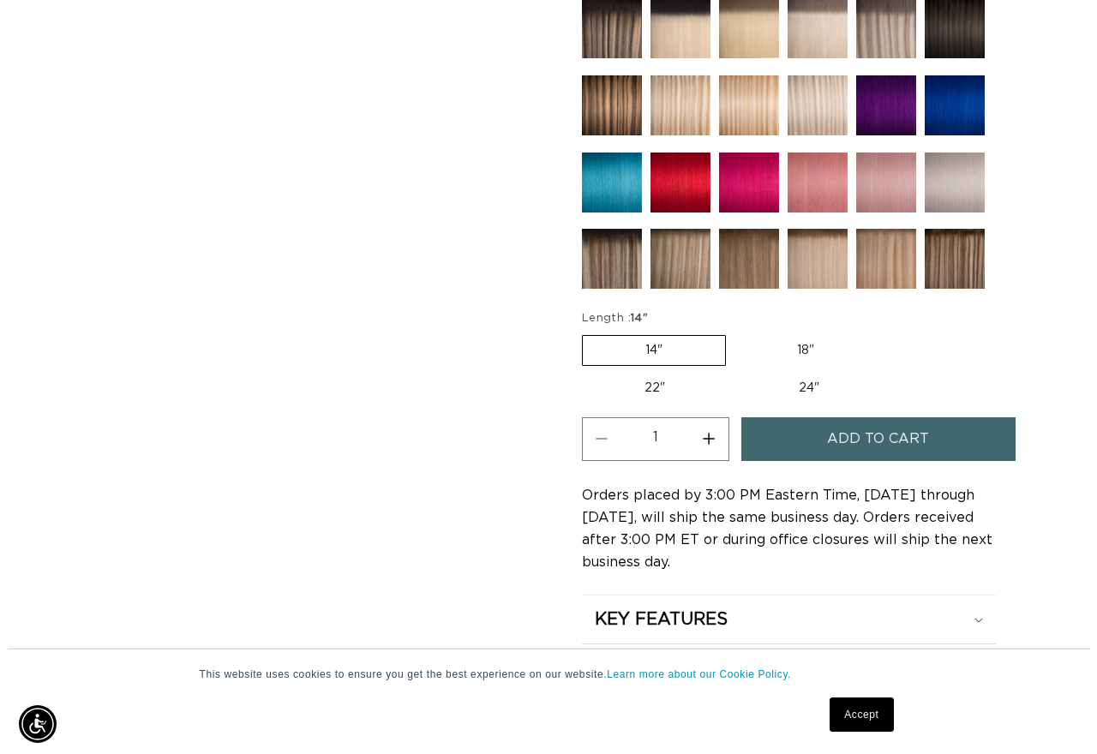
scroll to position [0, 1983]
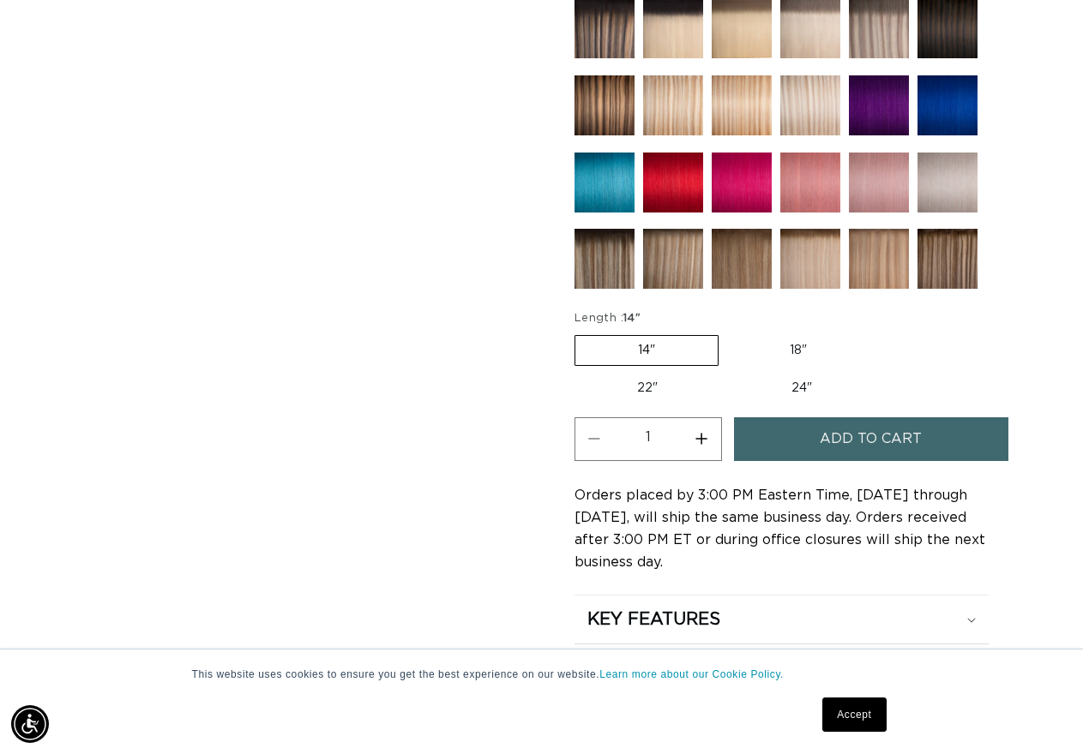
click at [705, 432] on button "Increase quantity for 4/12 Balayage - Tape In" at bounding box center [701, 439] width 39 height 44
type input "2"
click at [815, 429] on button "Add to cart" at bounding box center [871, 439] width 275 height 44
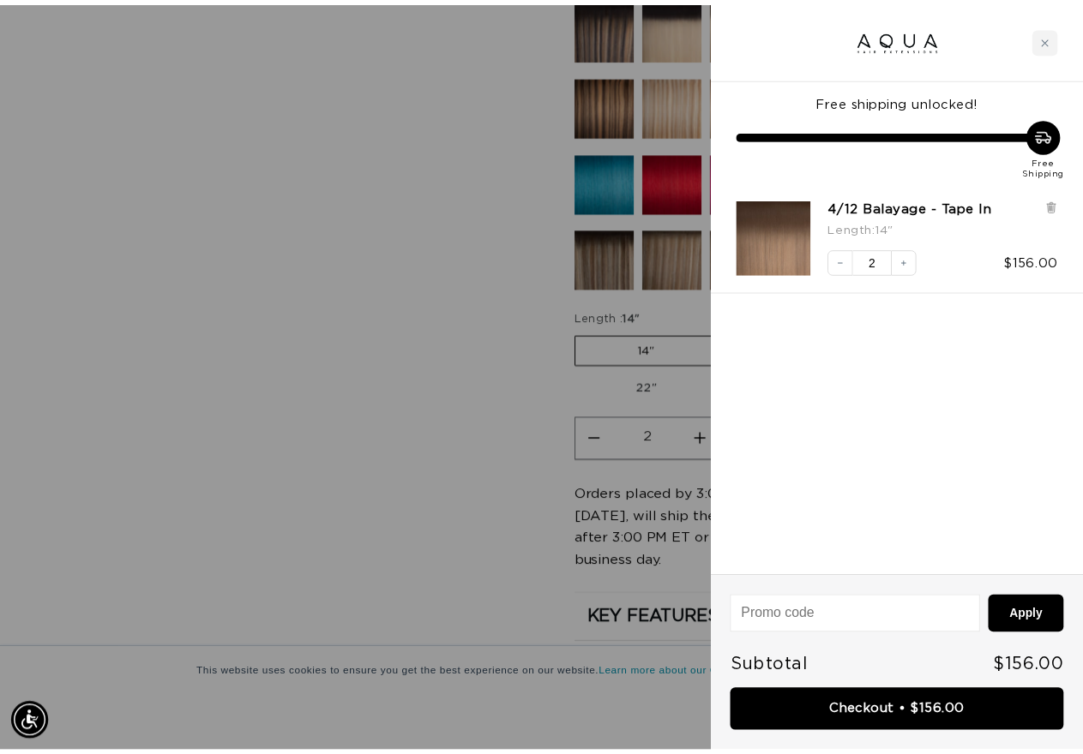
scroll to position [0, 0]
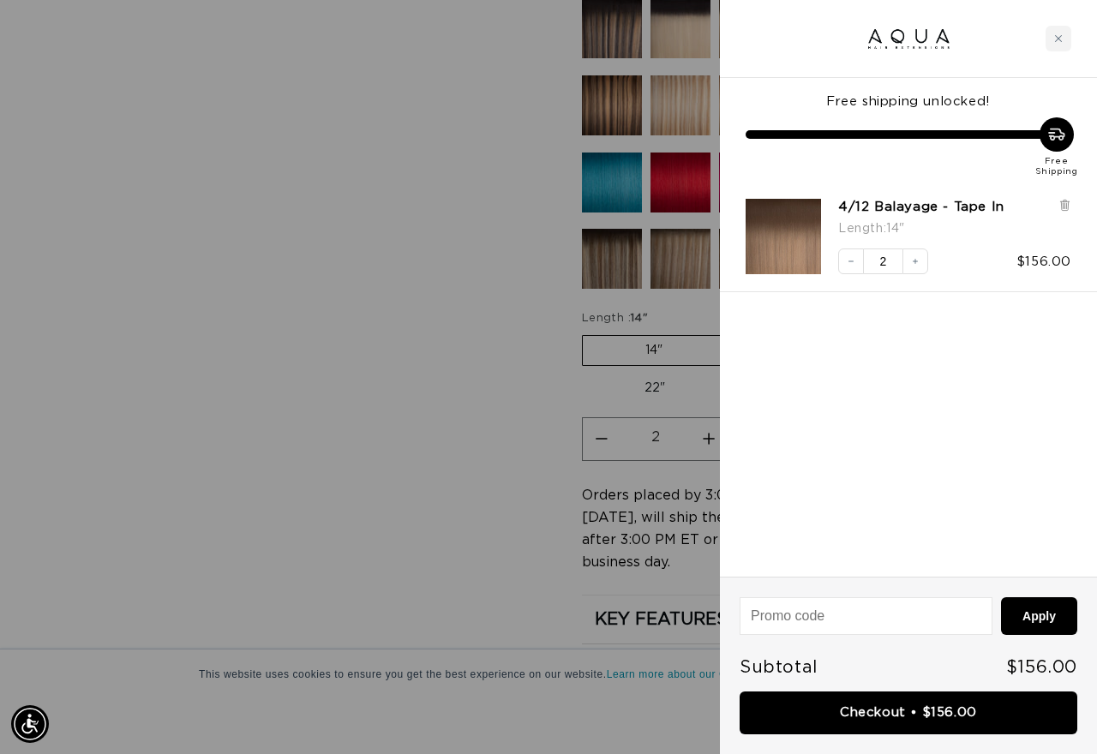
click at [405, 383] on div at bounding box center [548, 377] width 1097 height 754
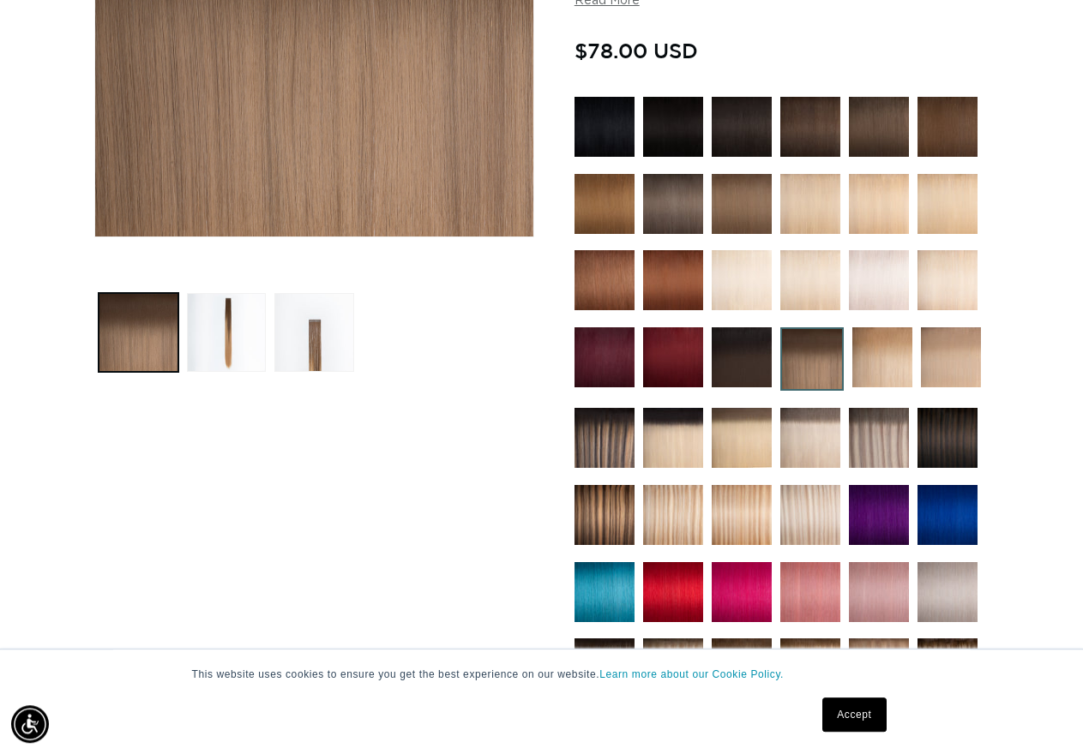
scroll to position [411, 0]
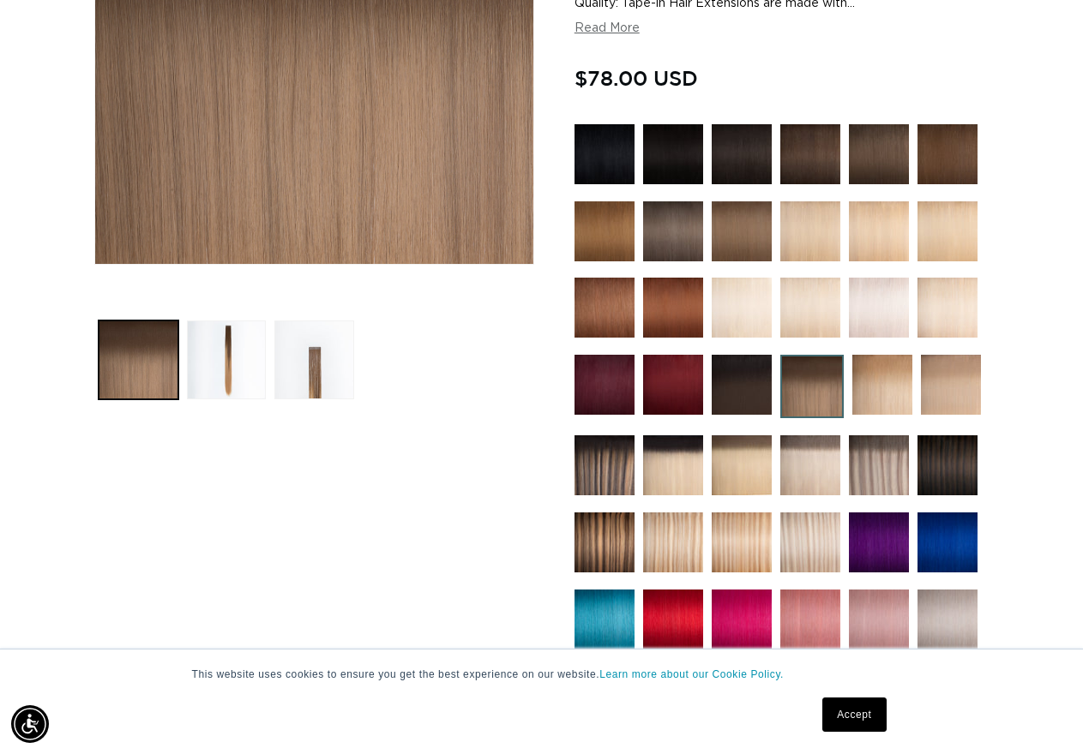
click at [592, 529] on img at bounding box center [604, 543] width 60 height 60
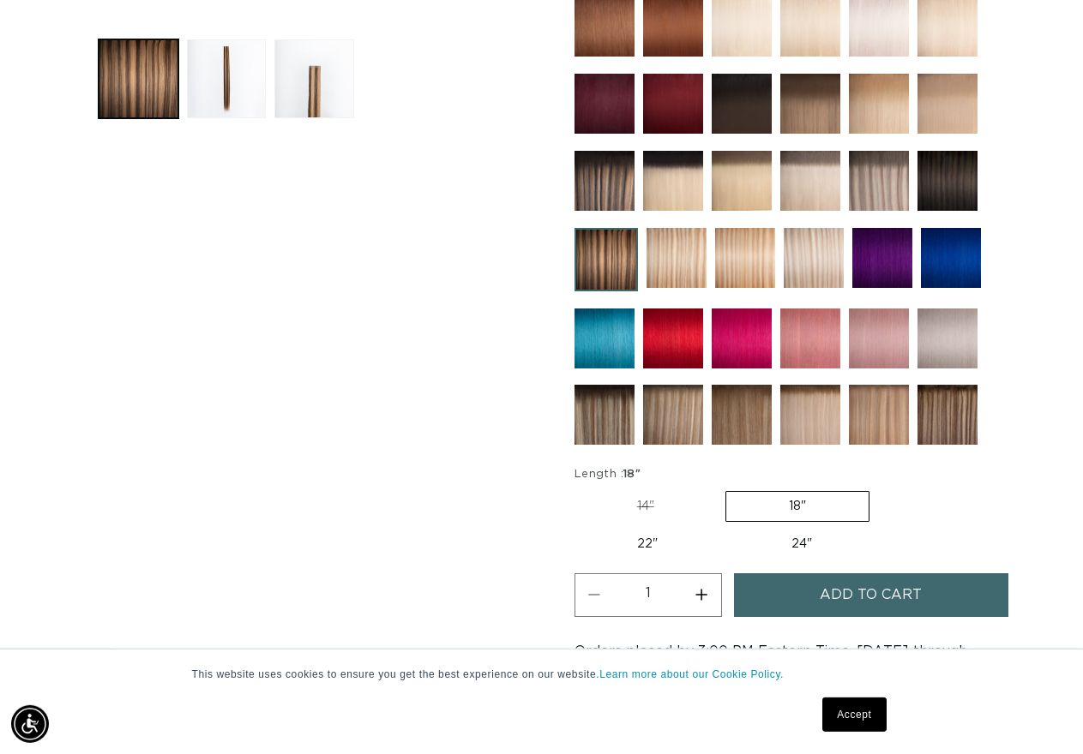
scroll to position [699, 0]
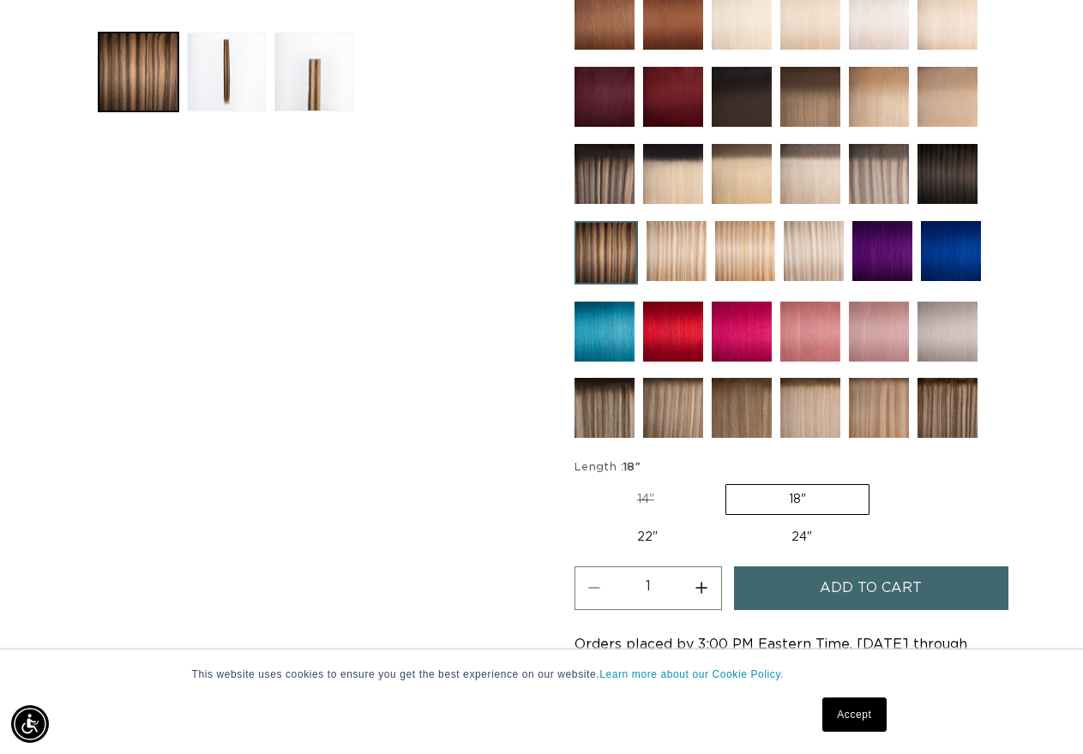
click at [795, 496] on label "18" Variant sold out or unavailable" at bounding box center [797, 499] width 144 height 31
click at [726, 482] on input "18" Variant sold out or unavailable" at bounding box center [725, 481] width 1 height 1
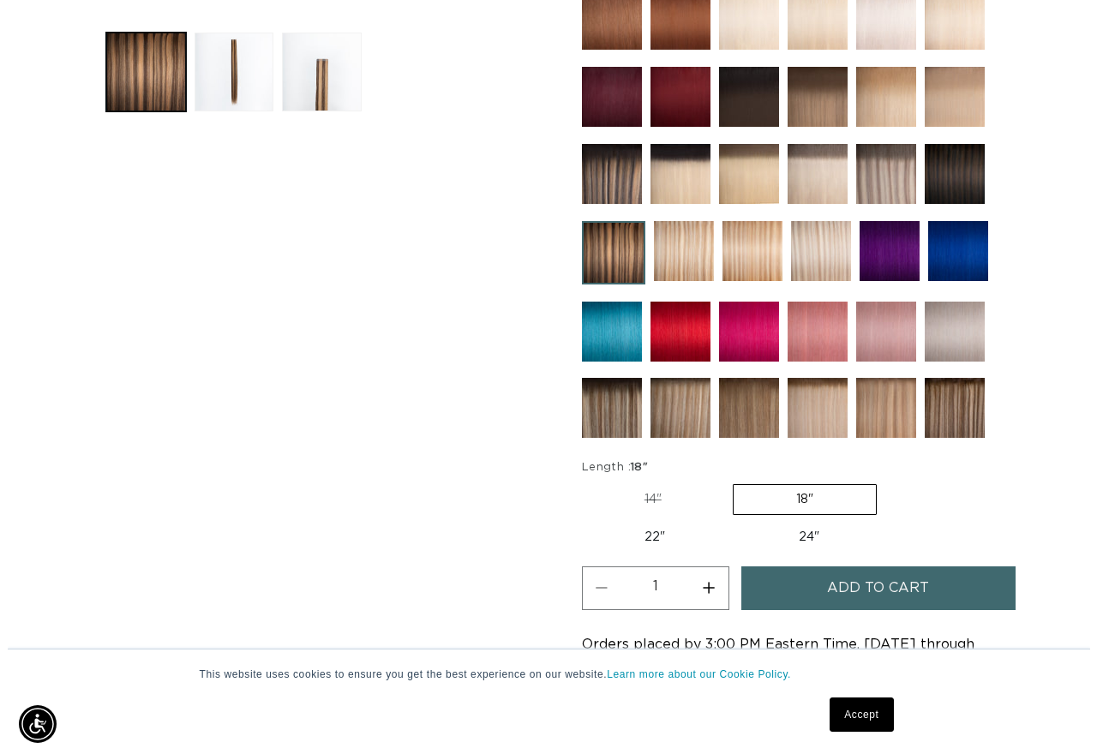
scroll to position [0, 992]
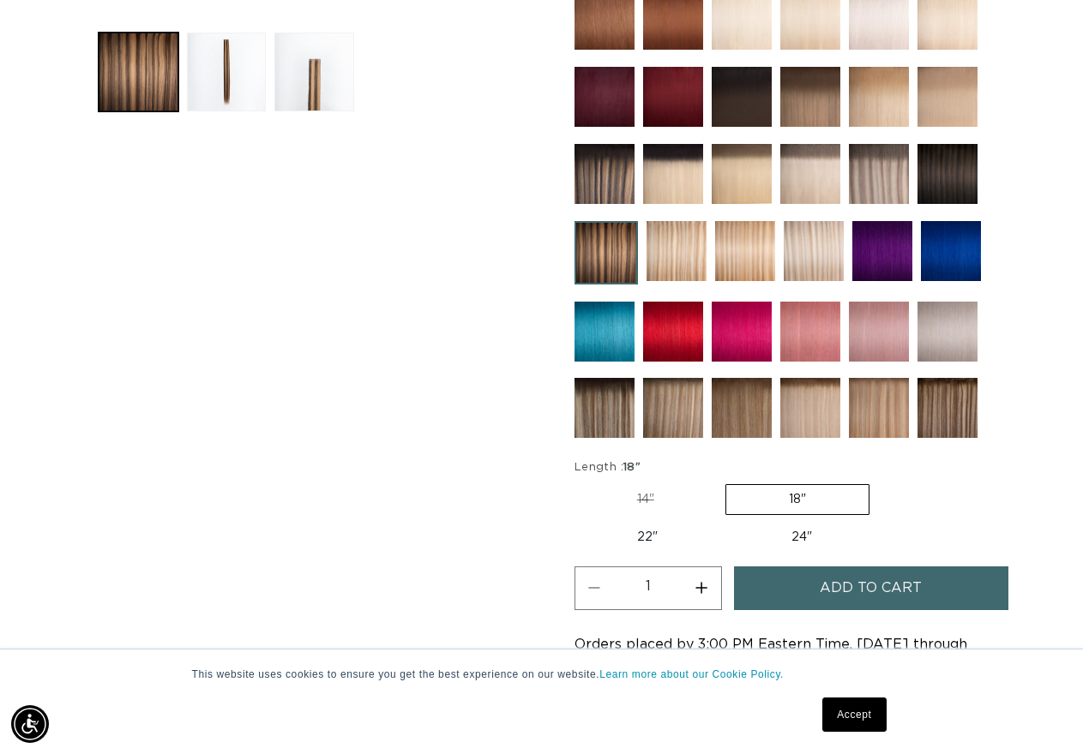
click at [696, 582] on button "Increase quantity for 4/12 Duo Tone - Tape In" at bounding box center [701, 589] width 39 height 44
type input "3"
click at [826, 587] on span "Add to cart" at bounding box center [870, 589] width 102 height 44
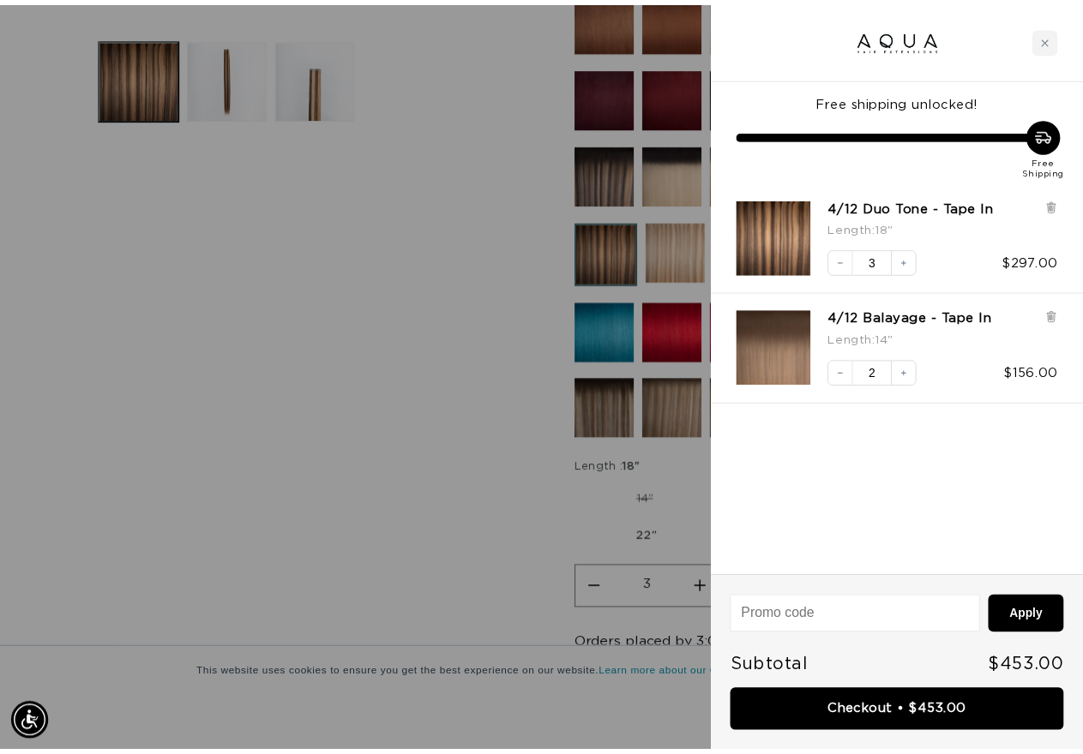
scroll to position [0, 0]
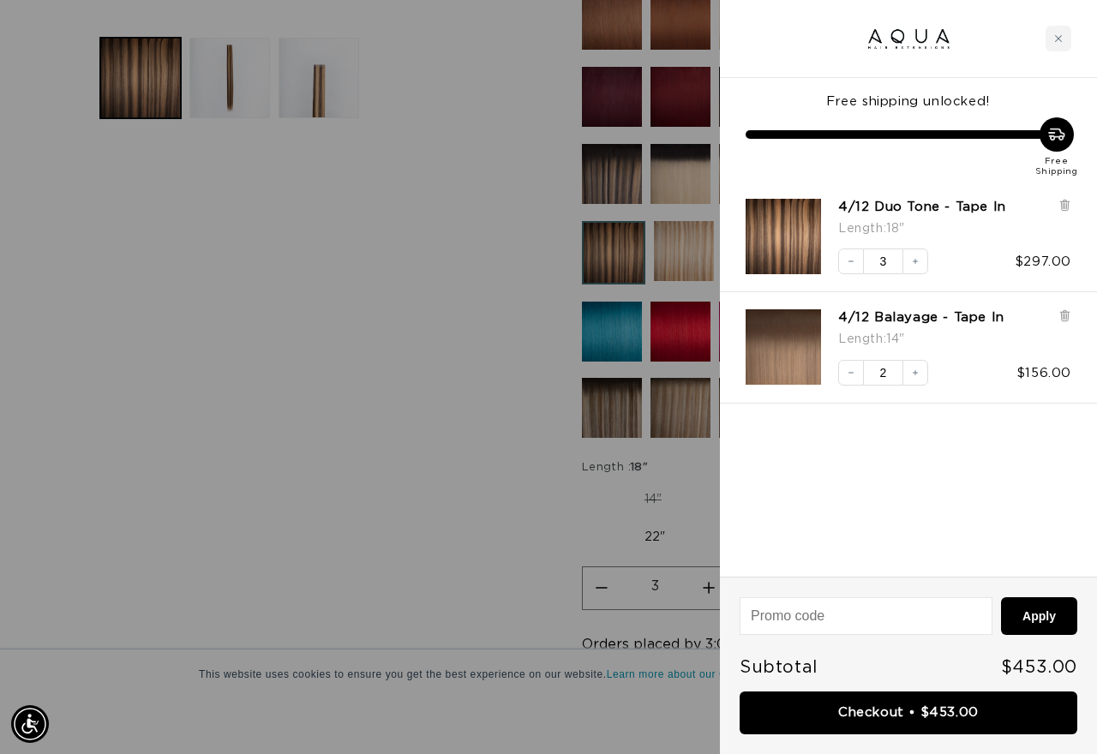
click at [401, 452] on div at bounding box center [548, 377] width 1097 height 754
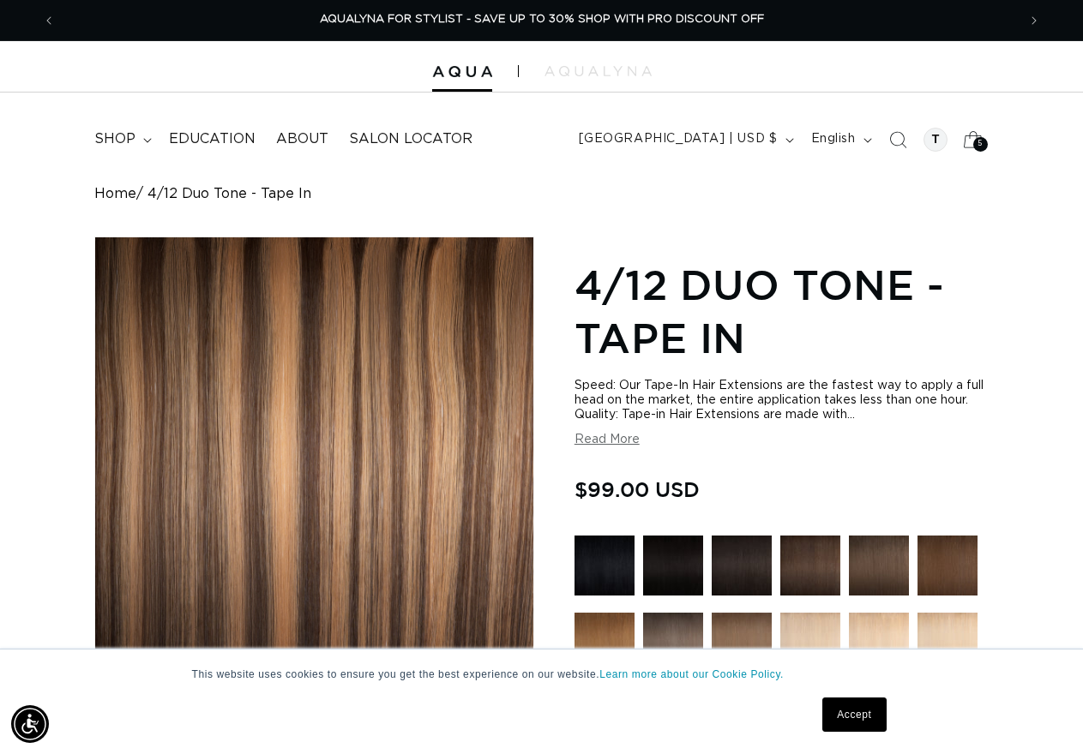
click at [975, 140] on div "5 5" at bounding box center [980, 144] width 15 height 15
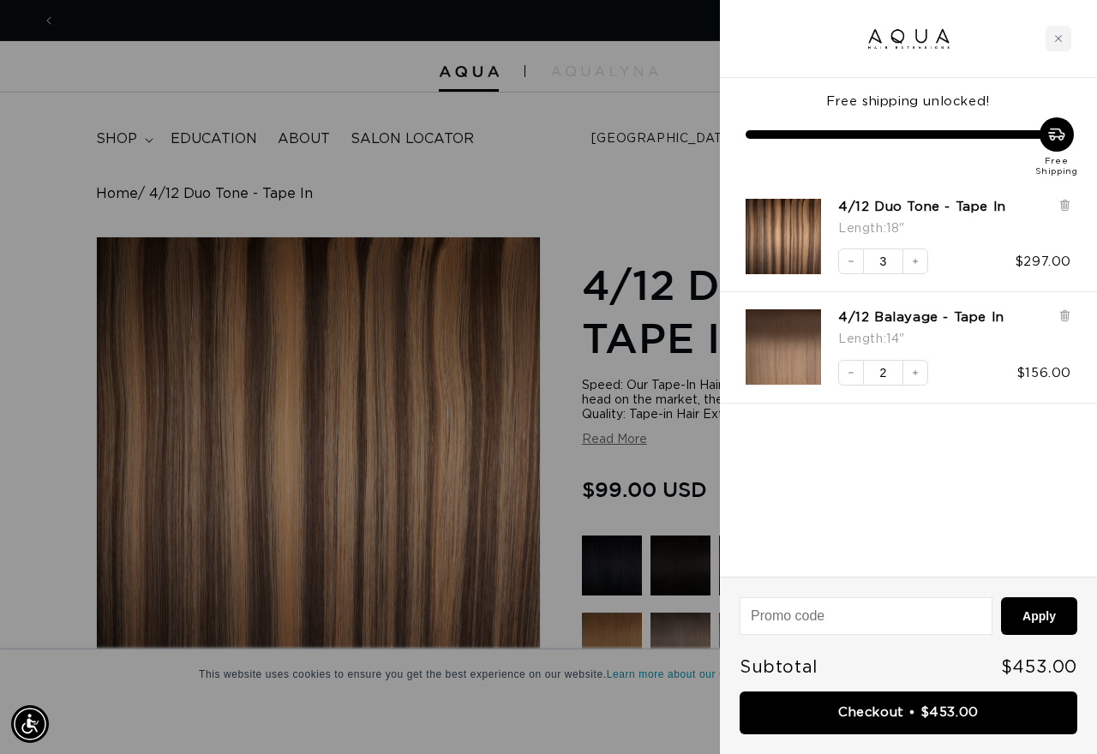
scroll to position [0, 2012]
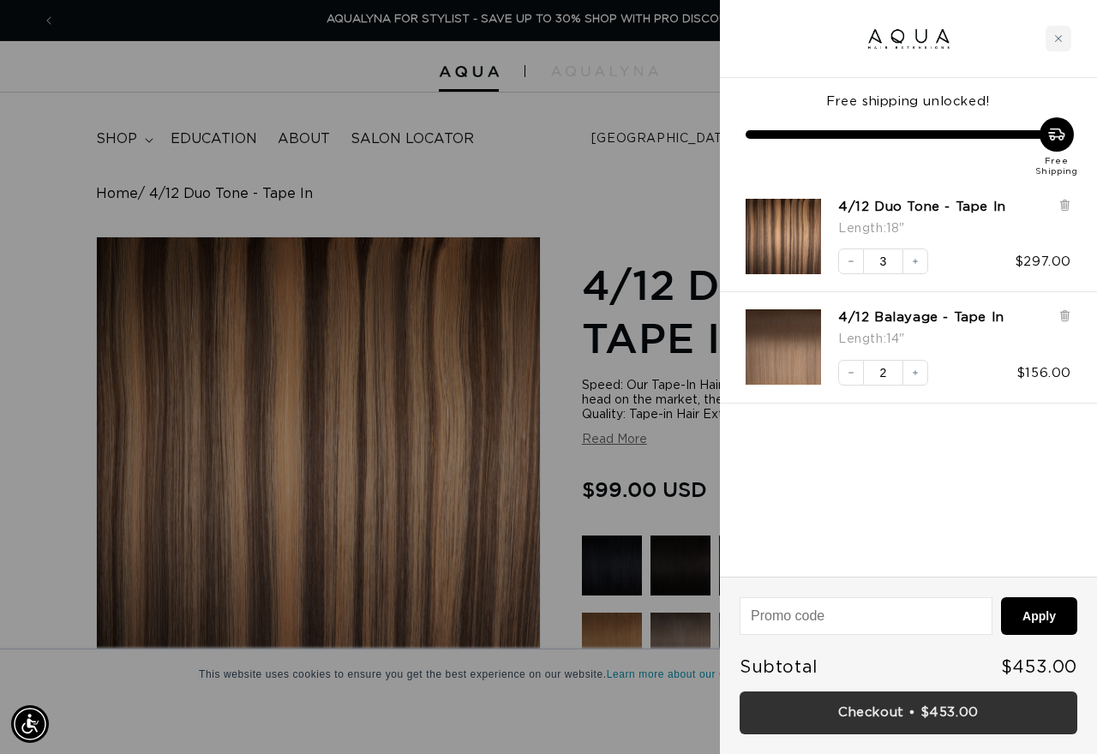
click at [865, 717] on link "Checkout • $453.00" at bounding box center [909, 714] width 338 height 44
